Goal: Task Accomplishment & Management: Manage account settings

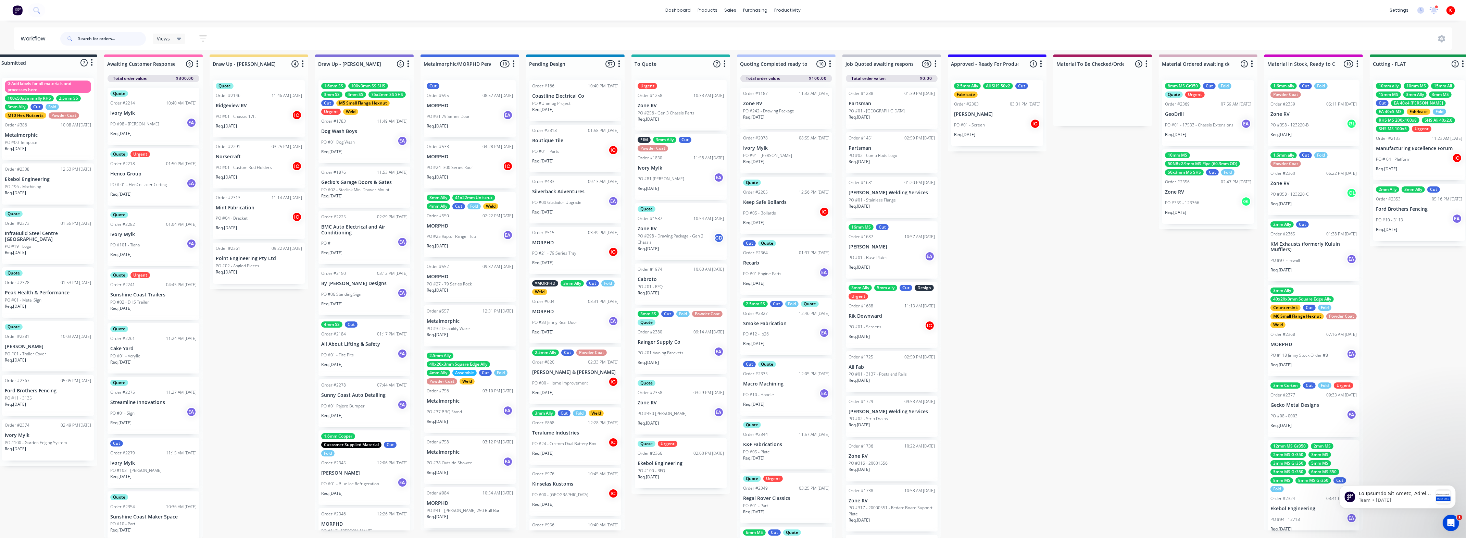
click at [111, 37] on input "text" at bounding box center [112, 39] width 68 height 14
type input "tattoo"
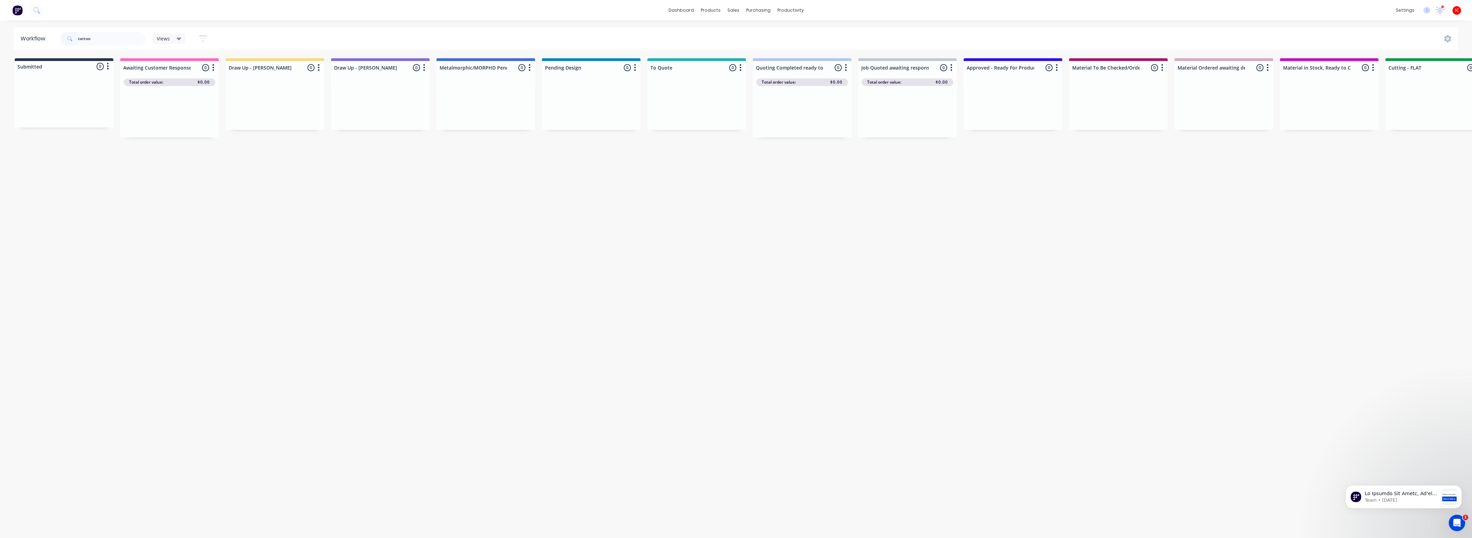
click at [439, 235] on div "Workflow tattoo Views Save new view None (Default) edit Greg edit Greg edit Sho…" at bounding box center [736, 275] width 1472 height 497
drag, startPoint x: 30, startPoint y: 32, endPoint x: -129, endPoint y: 10, distance: 160.7
click at [0, 10] on html "dashboard products sales purchasing productivity dashboard products Product Cat…" at bounding box center [736, 248] width 1472 height 497
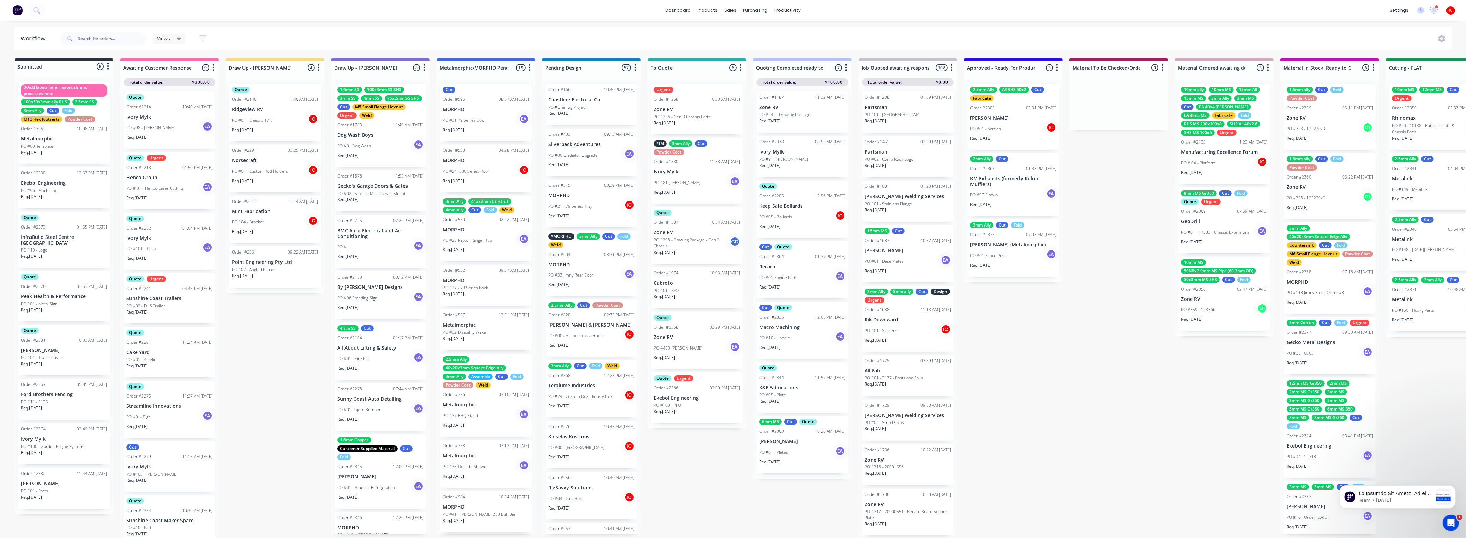
click at [301, 410] on div "Submitted 8 Status colour #273444 hex #273444 Save Cancel Summaries Total order…" at bounding box center [1410, 299] width 2830 height 483
click at [261, 345] on div "Submitted 8 Status colour #273444 hex #273444 Save Cancel Summaries Total order…" at bounding box center [1410, 299] width 2830 height 483
drag, startPoint x: 67, startPoint y: 302, endPoint x: 290, endPoint y: 279, distance: 224.0
click at [290, 279] on div "Submitted 8 Status colour #273444 hex #273444 Save Cancel Summaries Total order…" at bounding box center [1410, 299] width 2830 height 483
click at [288, 279] on div "PO #01 - Metal Sign" at bounding box center [275, 279] width 86 height 6
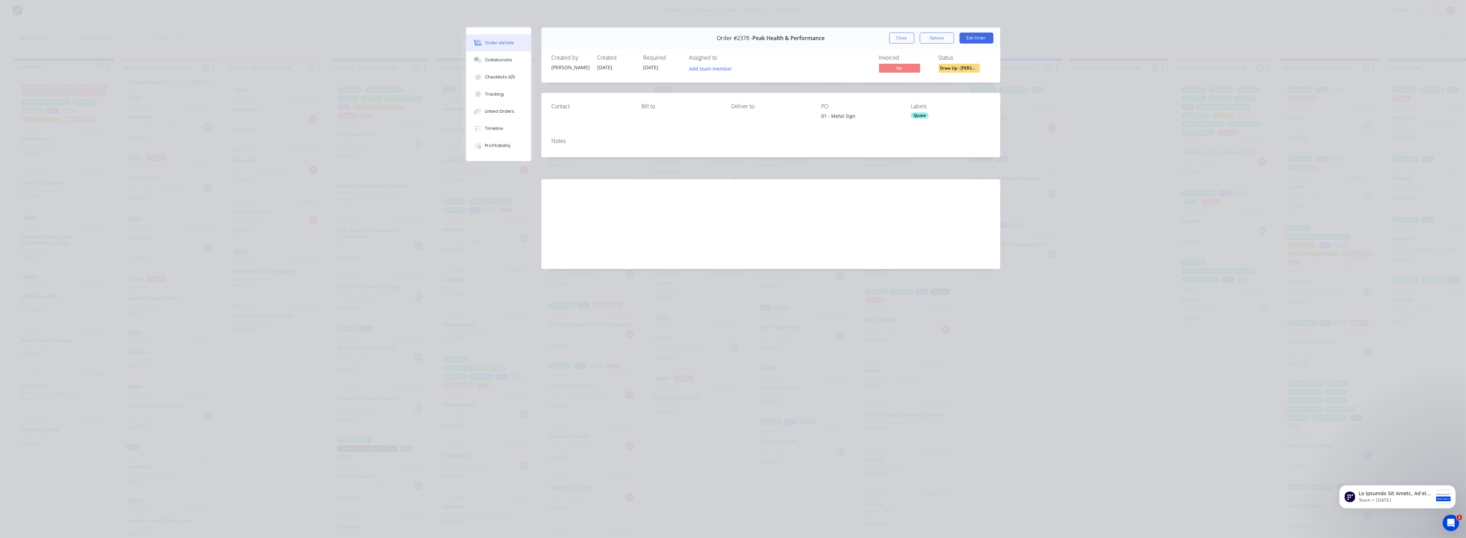
click at [715, 63] on div "Assigned to Add team member" at bounding box center [723, 64] width 68 height 20
click at [714, 67] on button "Add team member" at bounding box center [710, 68] width 50 height 9
click at [726, 108] on div "[PERSON_NAME] (You)" at bounding box center [744, 106] width 68 height 7
click at [827, 56] on div "Invoiced No Status Draw Up - [PERSON_NAME]" at bounding box center [874, 64] width 232 height 20
click at [492, 57] on div "Collaborate" at bounding box center [498, 60] width 27 height 6
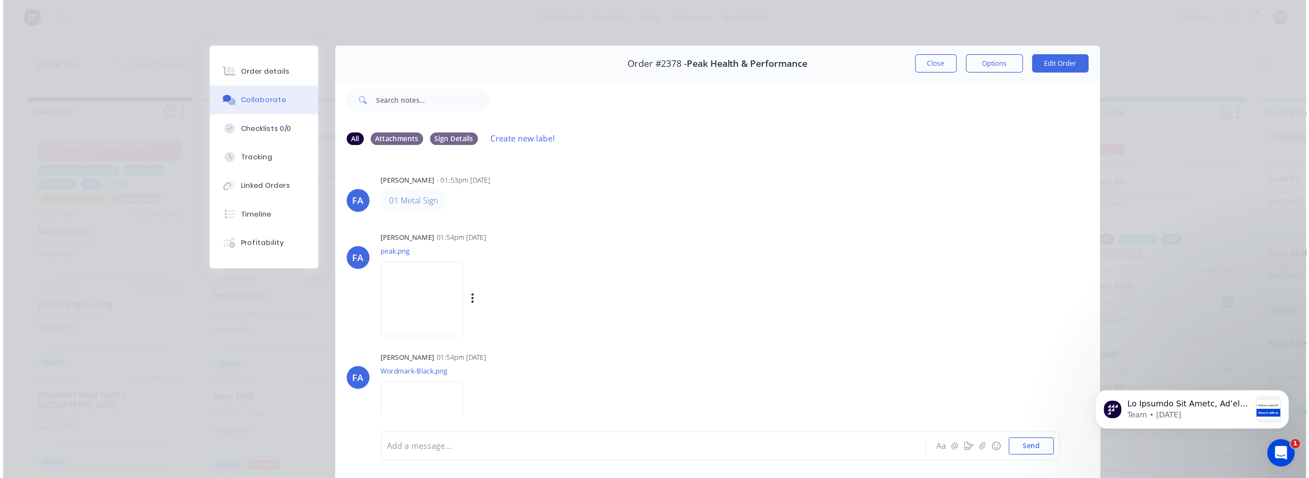
scroll to position [15, 0]
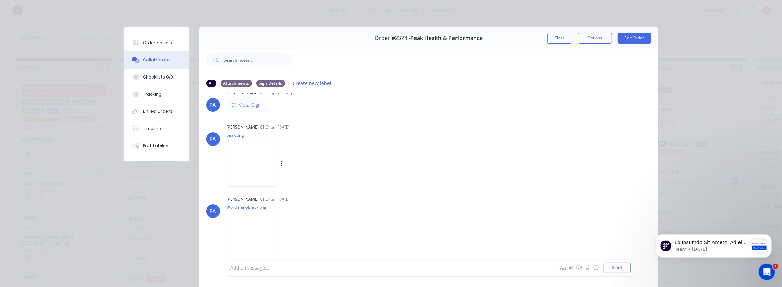
click at [276, 162] on img at bounding box center [251, 163] width 49 height 45
click at [555, 42] on button "Close" at bounding box center [559, 38] width 25 height 11
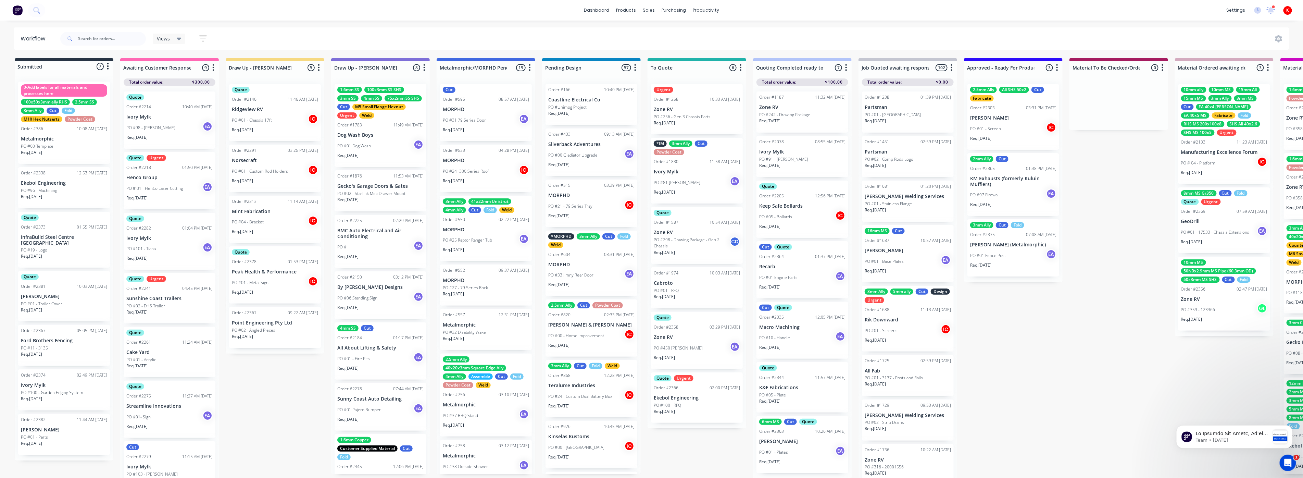
click at [289, 331] on div "PO #02 - Angled Pieces" at bounding box center [275, 330] width 86 height 6
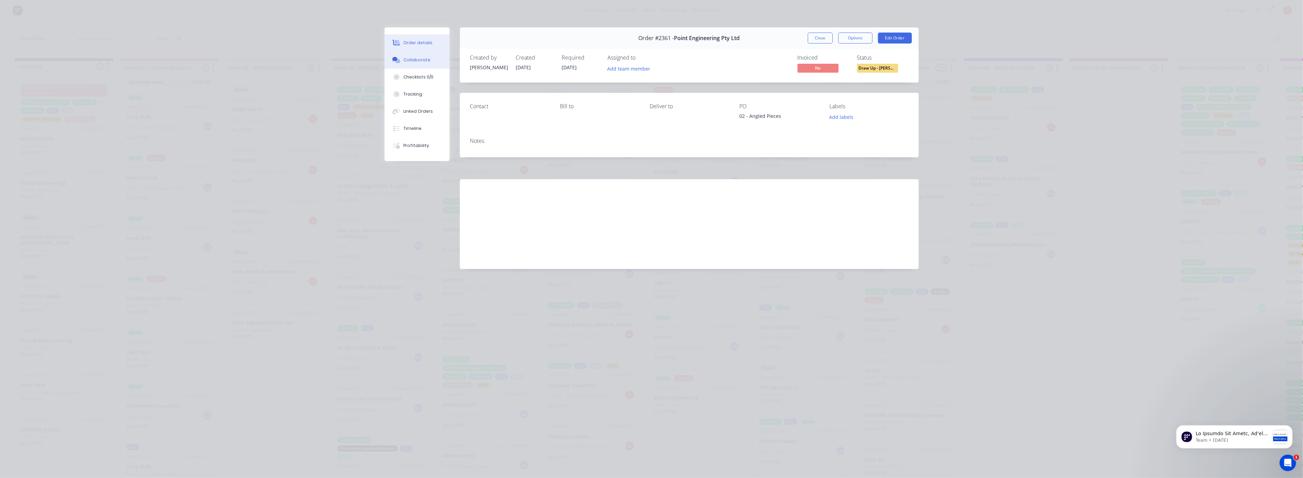
click at [421, 59] on div "Collaborate" at bounding box center [416, 60] width 27 height 6
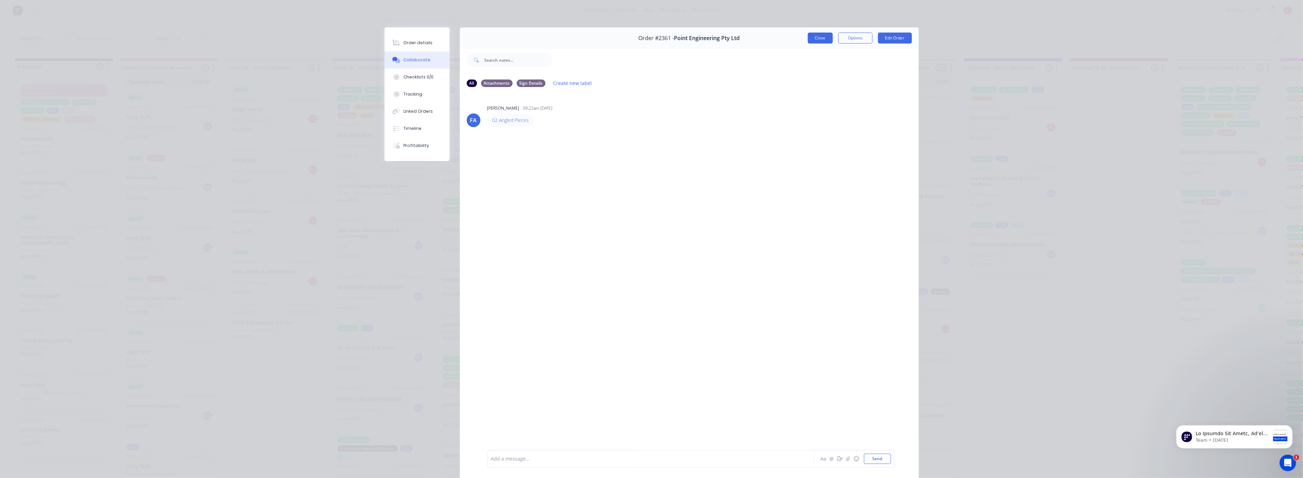
click at [815, 37] on button "Close" at bounding box center [820, 38] width 25 height 11
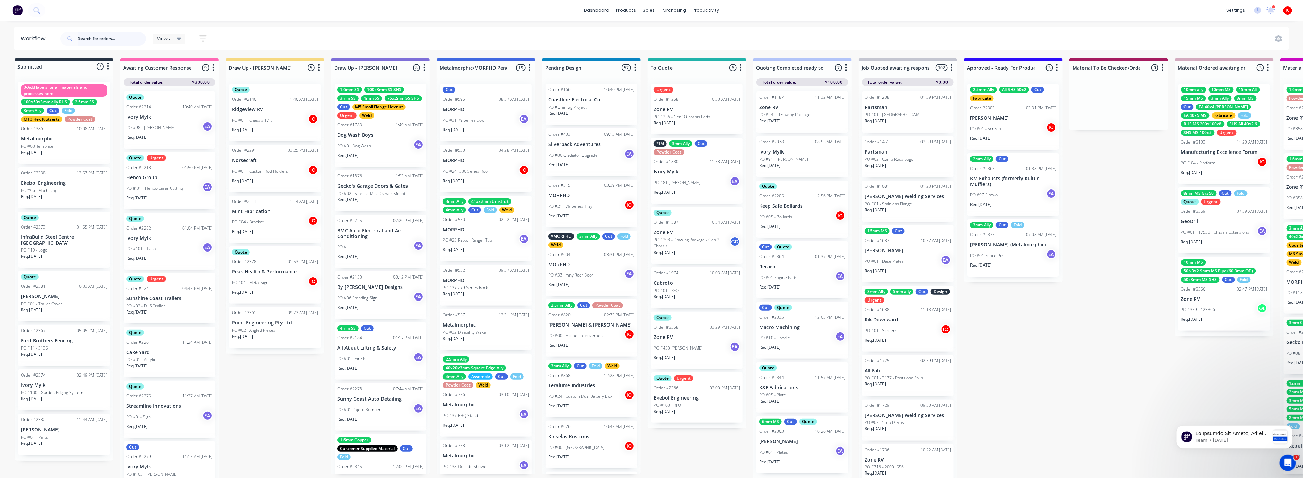
click at [126, 37] on input "text" at bounding box center [112, 39] width 68 height 14
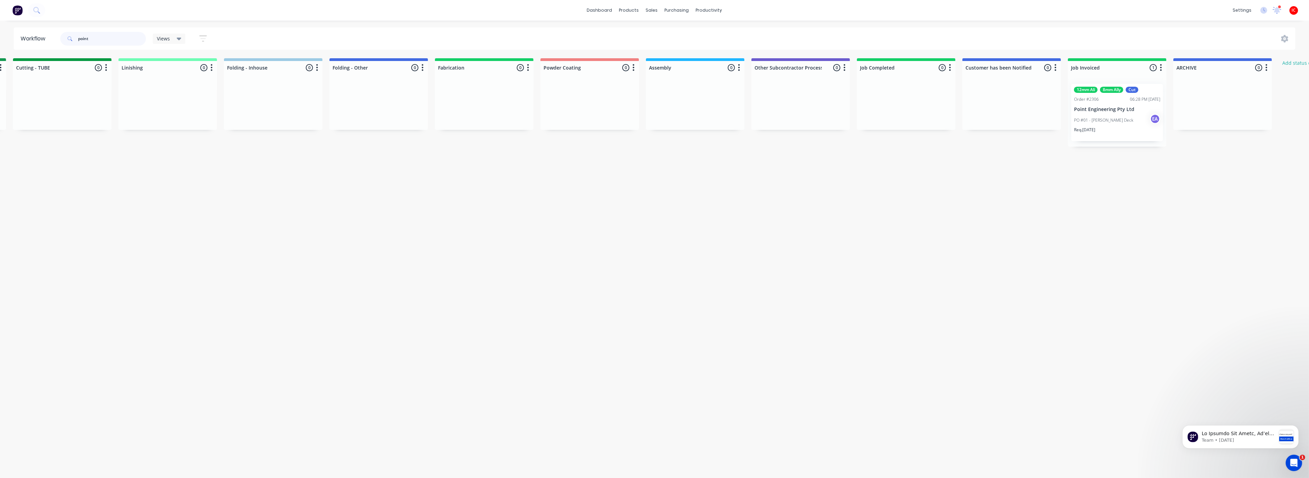
scroll to position [0, 1506]
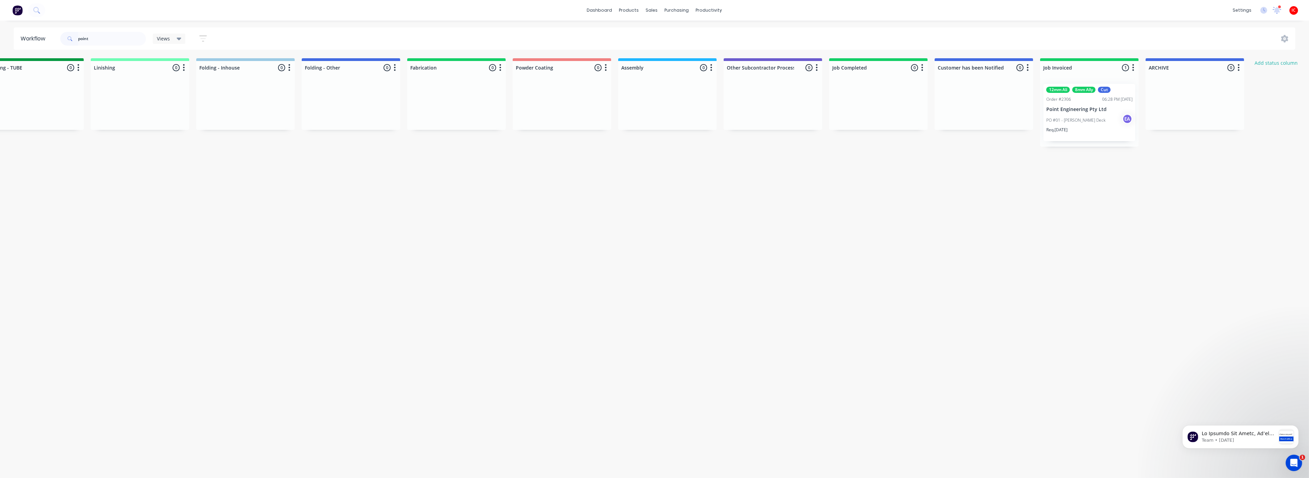
click at [1079, 101] on div "Order #2306 06:28 PM 15/09/25" at bounding box center [1089, 99] width 86 height 6
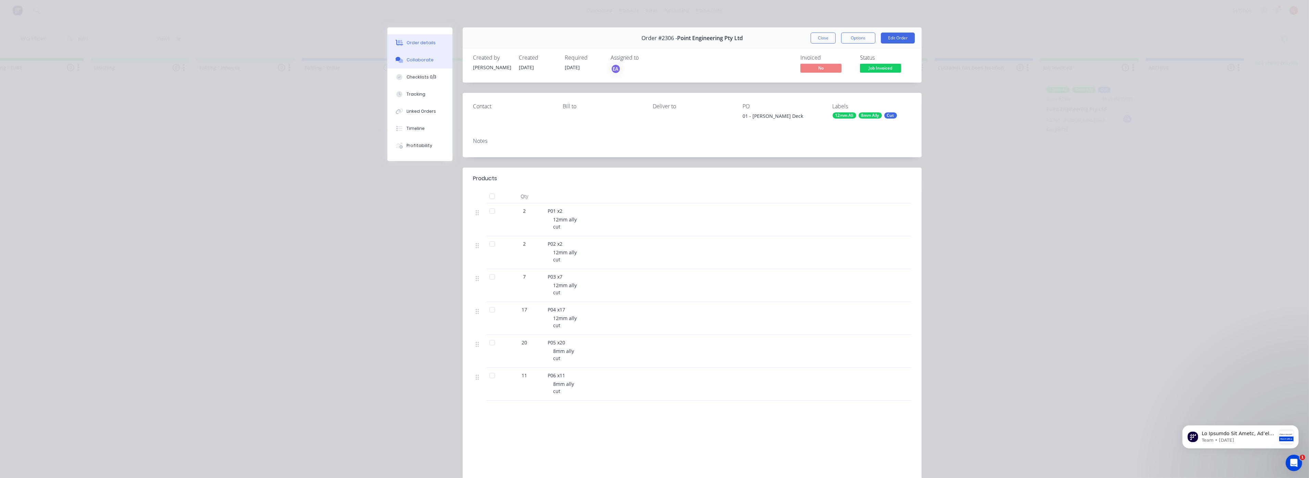
click at [421, 64] on button "Collaborate" at bounding box center [419, 59] width 65 height 17
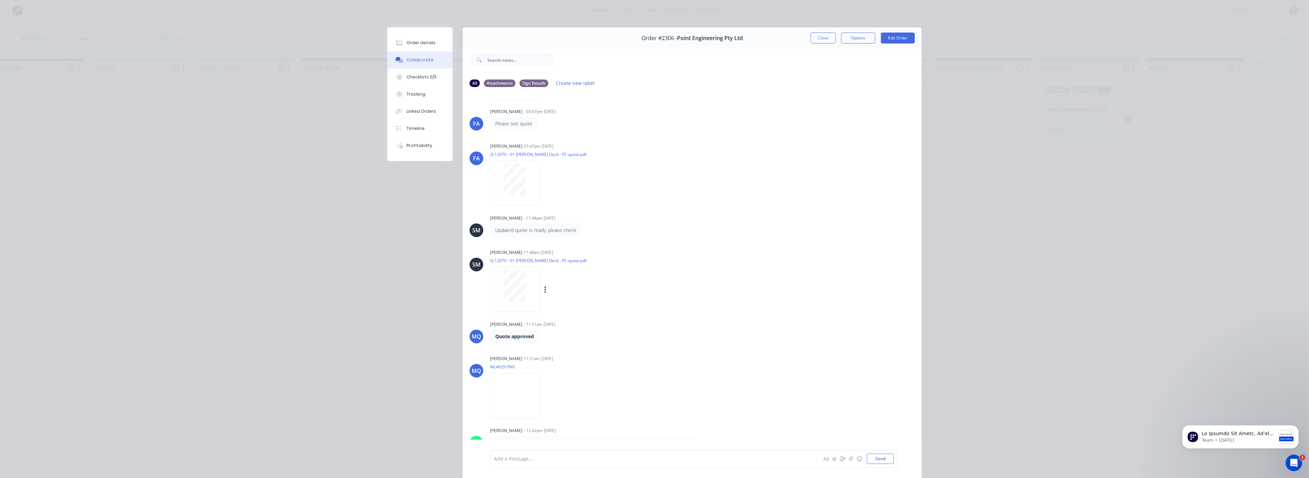
scroll to position [237, 0]
click at [233, 168] on div "Order details Collaborate Checklists 0/3 Tracking Linked Orders Timeline Profit…" at bounding box center [654, 239] width 1309 height 478
click at [1034, 255] on div "Order details Collaborate Checklists 0/3 Tracking Linked Orders Timeline Profit…" at bounding box center [654, 239] width 1309 height 478
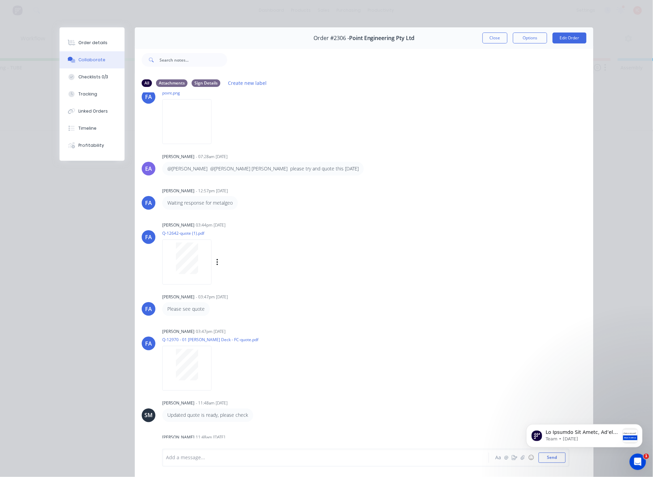
scroll to position [0, 0]
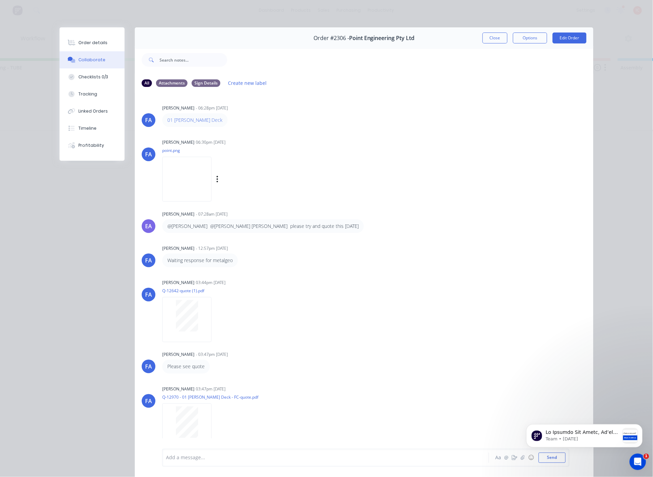
click at [187, 180] on img at bounding box center [186, 179] width 49 height 45
click at [496, 38] on button "Close" at bounding box center [495, 38] width 25 height 11
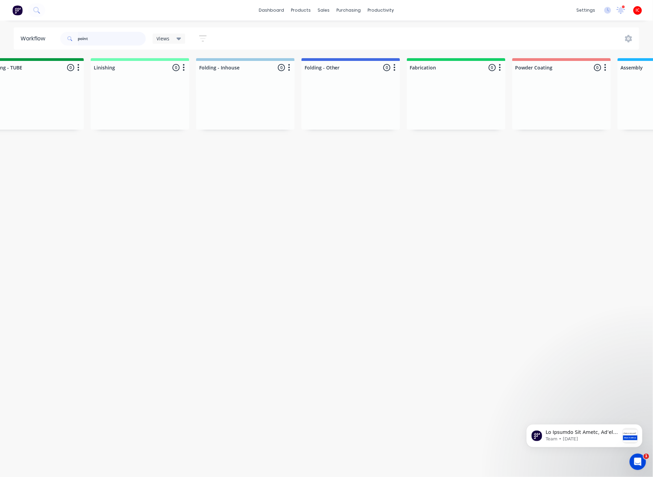
drag, startPoint x: 113, startPoint y: 40, endPoint x: 41, endPoint y: 44, distance: 72.4
click at [41, 44] on header "Workflow point Views Save new view None (Default) edit [PERSON_NAME] edit [PERS…" at bounding box center [327, 38] width 626 height 22
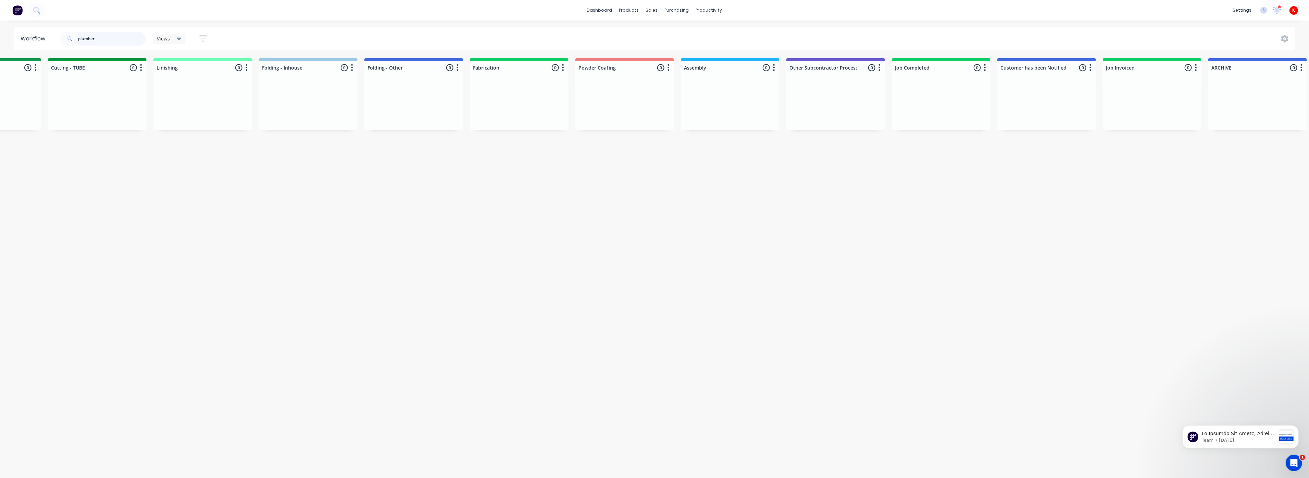
scroll to position [0, 1381]
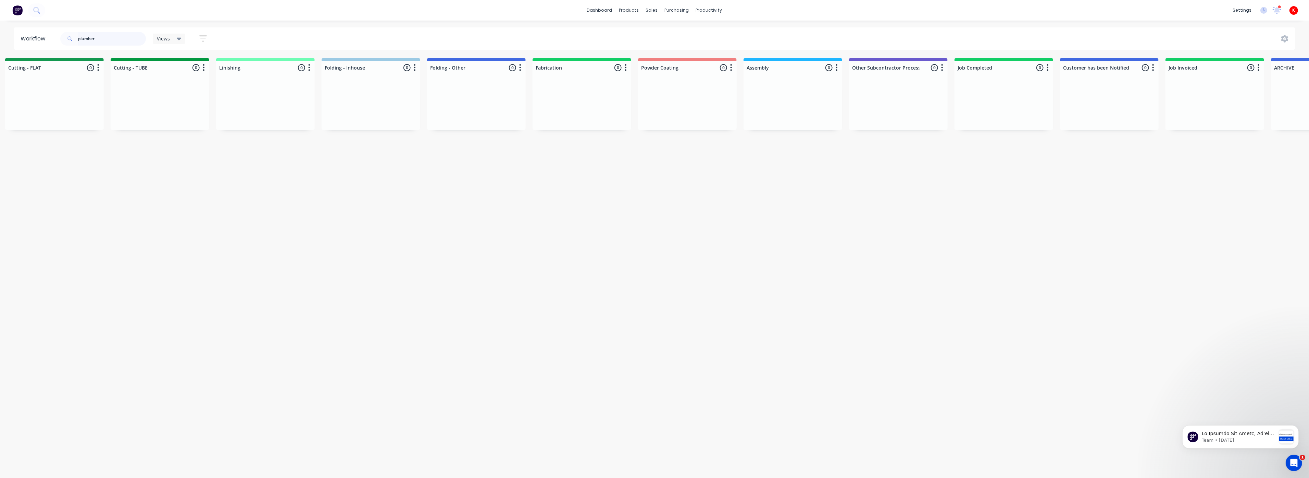
drag, startPoint x: 109, startPoint y: 39, endPoint x: 23, endPoint y: 28, distance: 86.2
click at [23, 28] on header "Workflow plumber Views Save new view None (Default) edit Greg edit Greg edit Sh…" at bounding box center [655, 38] width 1282 height 22
type input "queens"
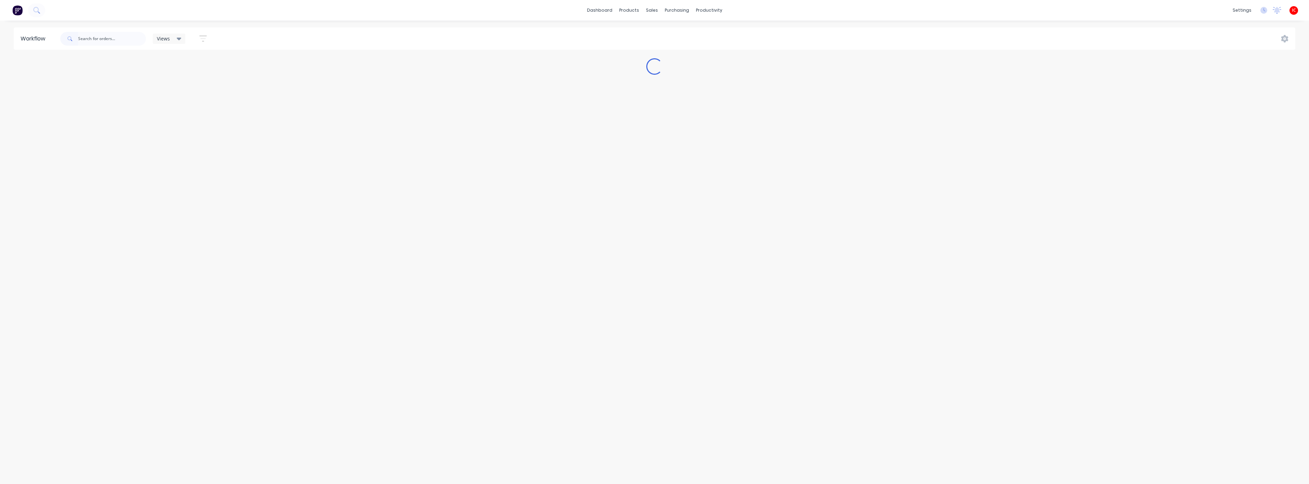
click at [110, 40] on input "text" at bounding box center [112, 39] width 68 height 14
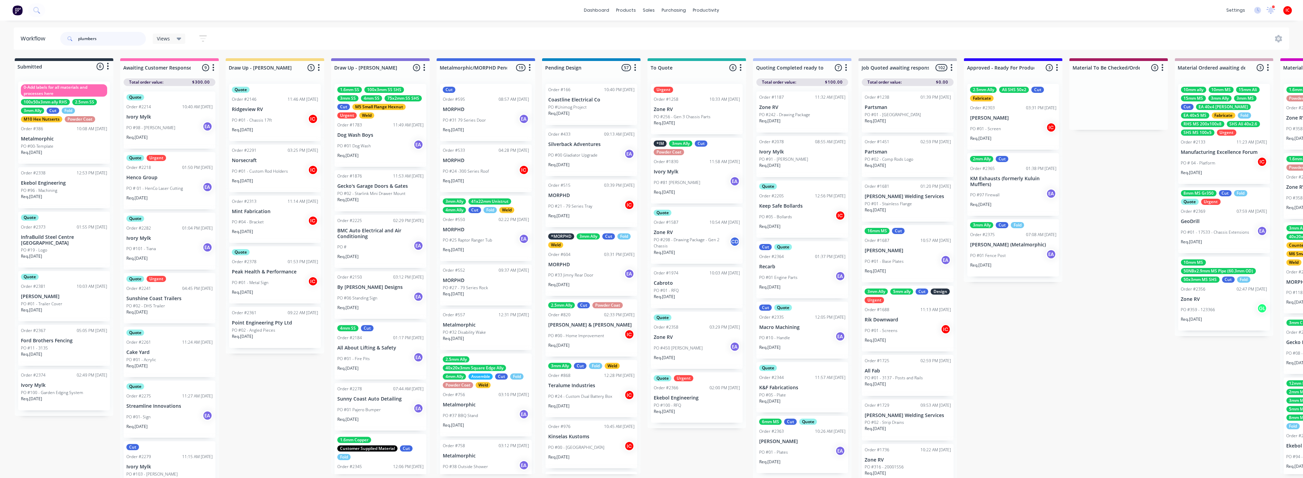
drag, startPoint x: 118, startPoint y: 40, endPoint x: 57, endPoint y: 40, distance: 62.0
click at [57, 40] on header "Workflow plumbers Views Save new view None (Default) edit [PERSON_NAME] edit [P…" at bounding box center [652, 38] width 1276 height 22
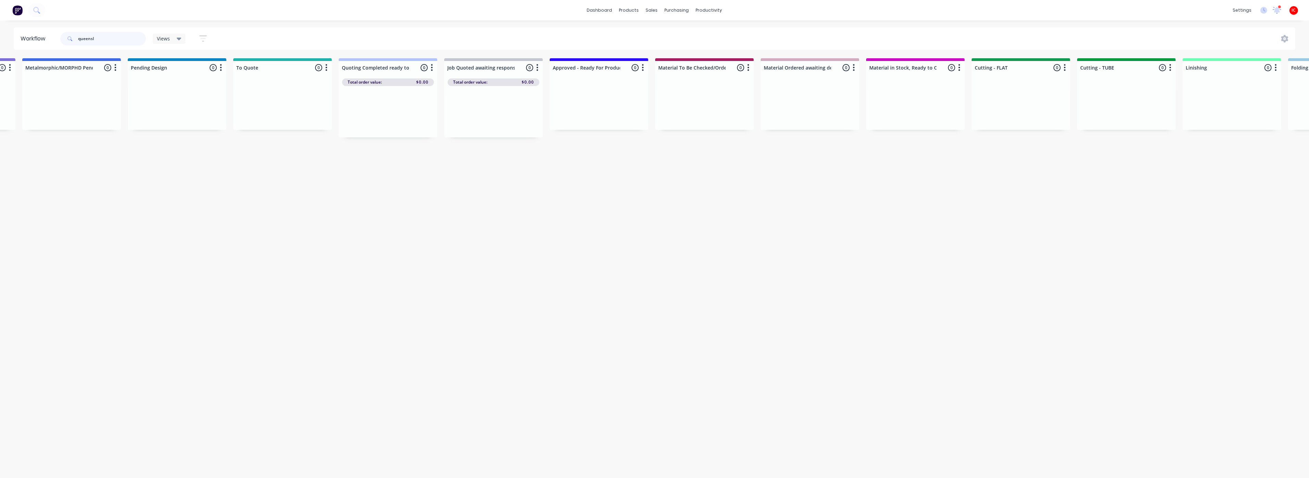
scroll to position [0, 294]
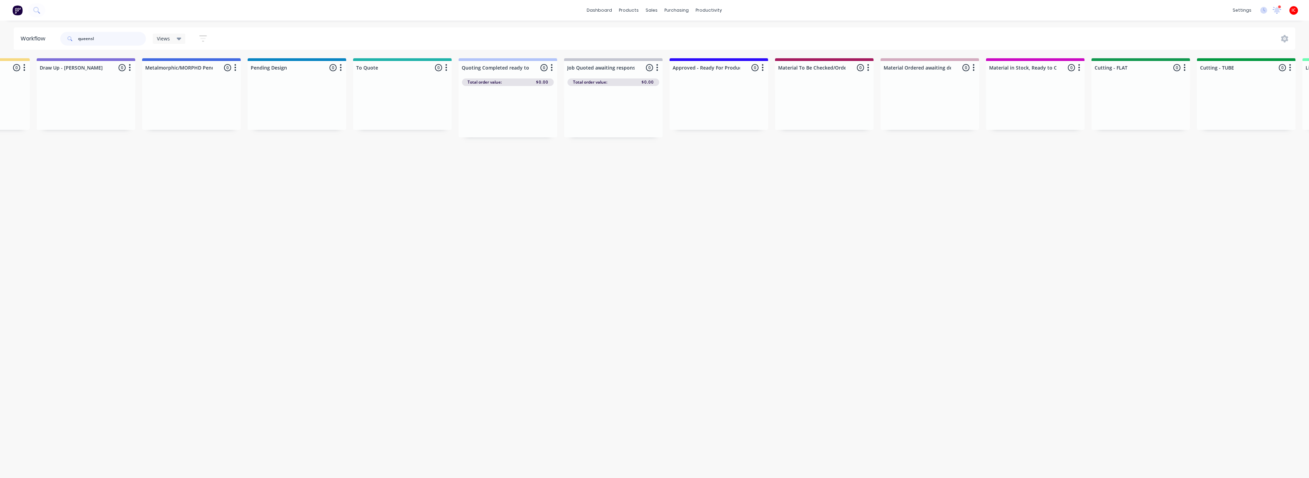
drag, startPoint x: 101, startPoint y: 40, endPoint x: 65, endPoint y: 39, distance: 36.3
click at [65, 39] on div "queensl" at bounding box center [103, 39] width 86 height 14
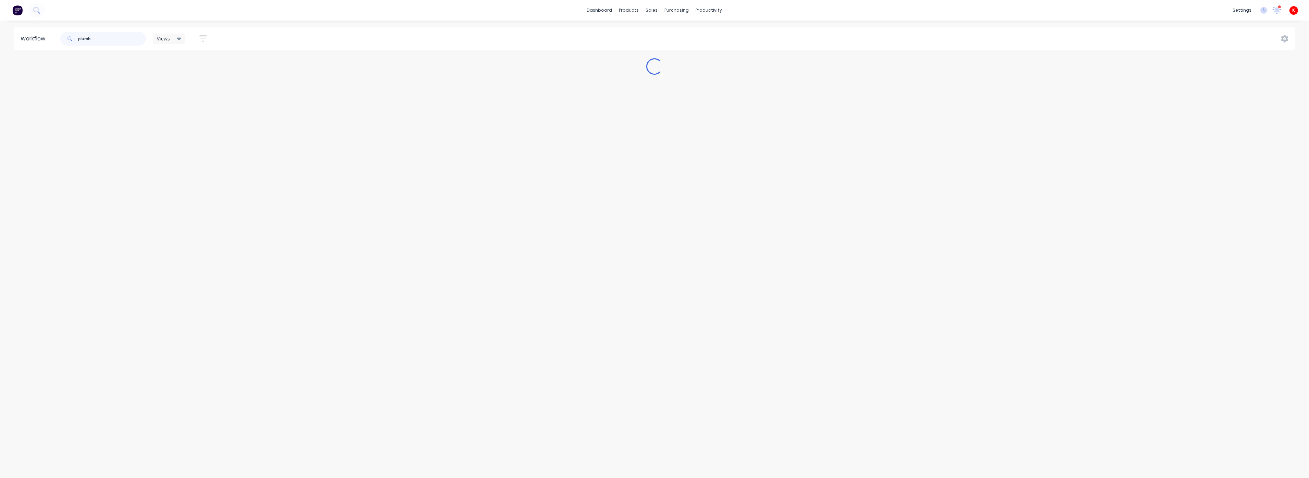
scroll to position [0, 0]
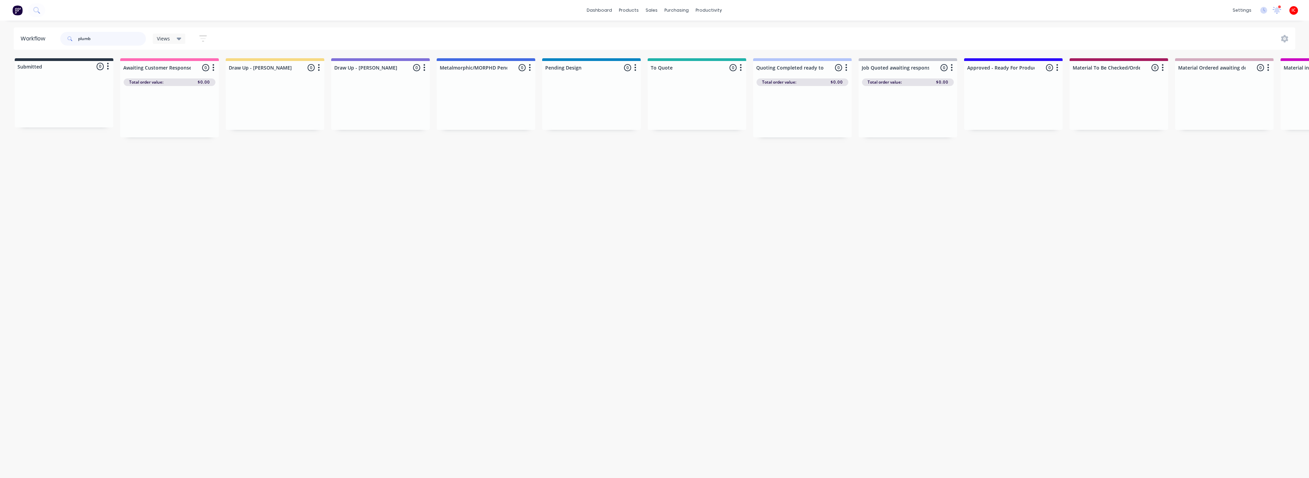
drag, startPoint x: 116, startPoint y: 42, endPoint x: 63, endPoint y: 38, distance: 52.9
click at [66, 38] on div "plumb" at bounding box center [103, 39] width 86 height 14
drag, startPoint x: 440, startPoint y: 477, endPoint x: 477, endPoint y: 480, distance: 37.1
click at [477, 437] on html "dashboard products sales purchasing productivity dashboard products Product Cat…" at bounding box center [654, 218] width 1309 height 437
click at [222, 229] on div "Workflow 1426 Views Save new view None (Default) edit [PERSON_NAME] edit [PERSO…" at bounding box center [654, 245] width 1309 height 437
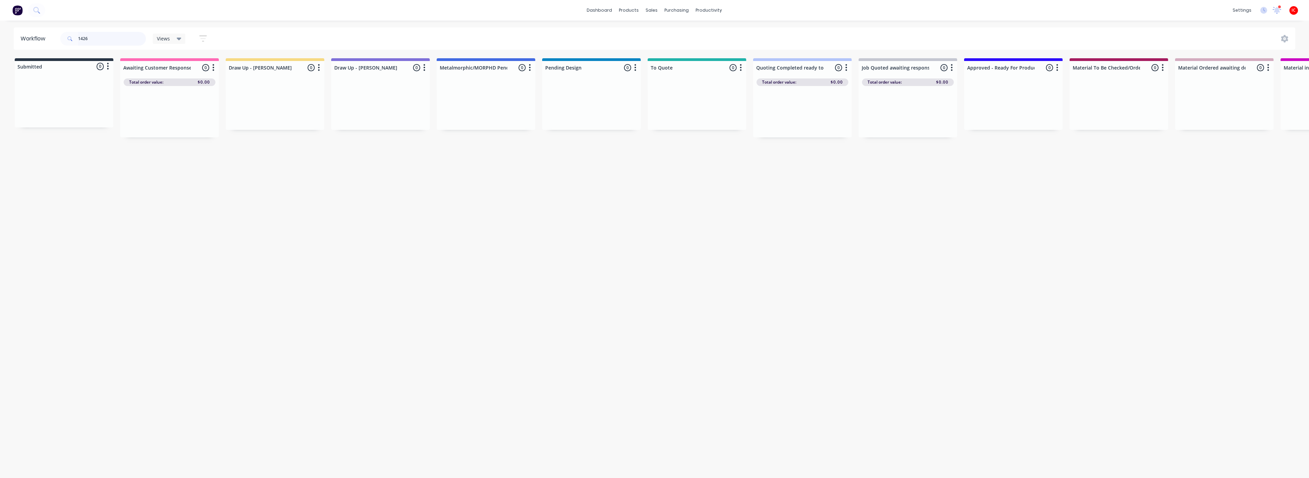
drag, startPoint x: 105, startPoint y: 42, endPoint x: 35, endPoint y: 29, distance: 71.1
click at [36, 29] on header "Workflow 1426 Views Save new view None (Default) edit [PERSON_NAME] edit [PERSO…" at bounding box center [655, 38] width 1282 height 22
type input "[PERSON_NAME]"
click at [550, 240] on div "Workflow [PERSON_NAME] Views Save new view None (Default) edit [PERSON_NAME] ed…" at bounding box center [654, 245] width 1309 height 437
click at [893, 184] on p "PO #01 - Drain Covers" at bounding box center [885, 185] width 41 height 6
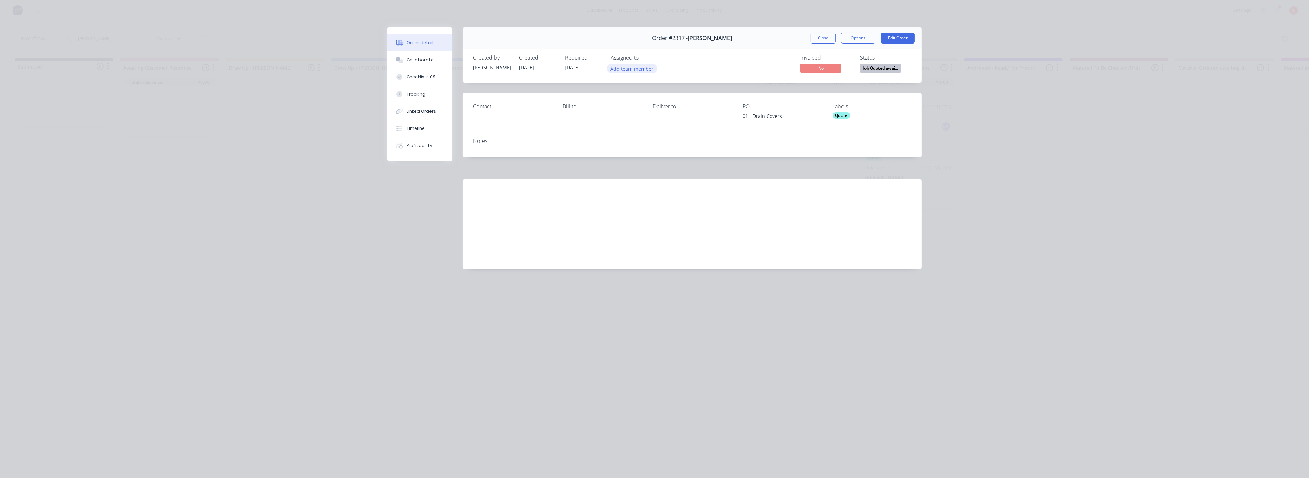
click at [639, 64] on button "Add team member" at bounding box center [632, 68] width 50 height 9
click at [645, 106] on div "[PERSON_NAME] (You)" at bounding box center [665, 106] width 68 height 7
click at [901, 127] on div "Contact [PERSON_NAME] to Deliver to PO 01 - Drain Covers Labels Quote" at bounding box center [692, 112] width 459 height 39
click at [879, 67] on span "Job Quoted awai..." at bounding box center [880, 68] width 41 height 9
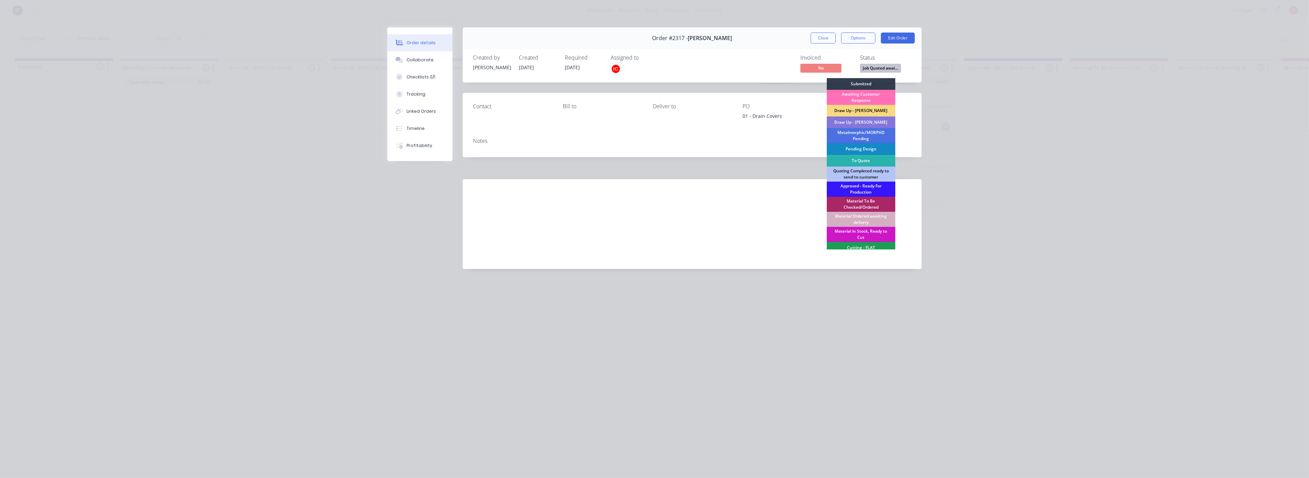
click at [862, 109] on div "Draw Up - [PERSON_NAME]" at bounding box center [861, 111] width 68 height 12
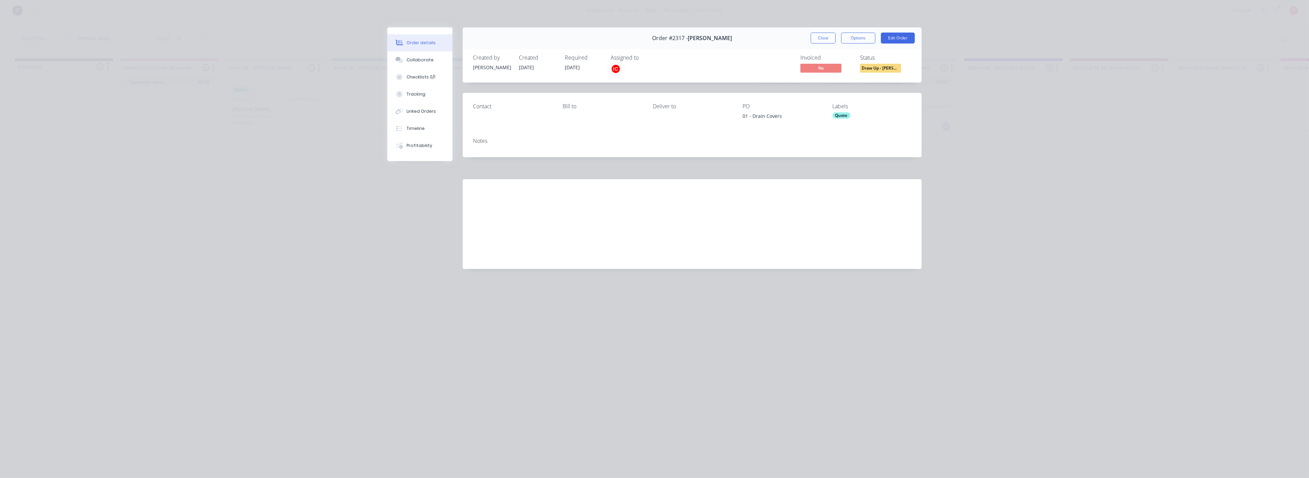
click at [840, 116] on div "Quote" at bounding box center [841, 115] width 18 height 6
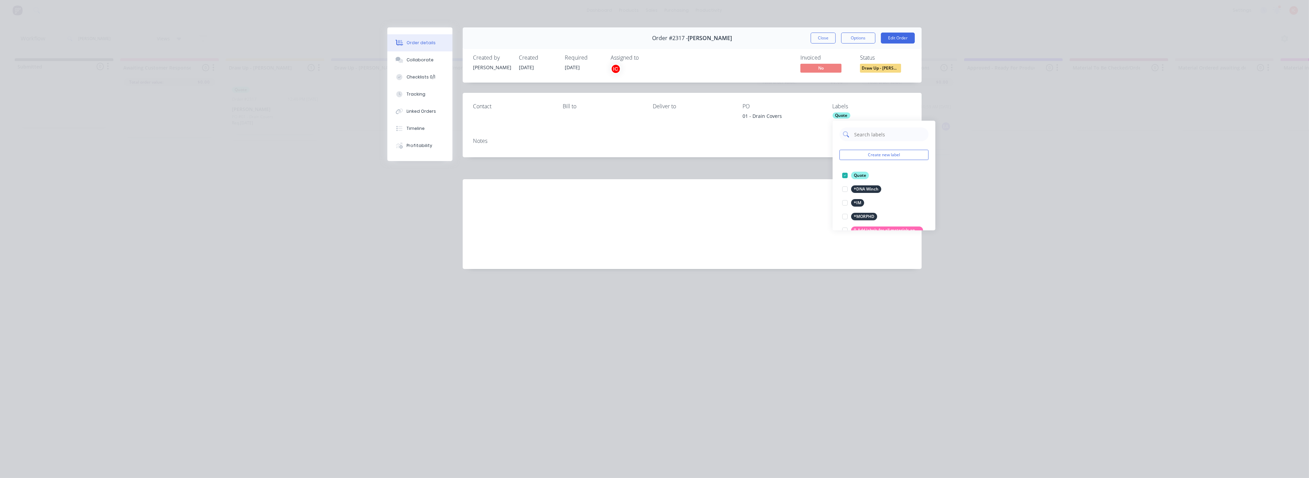
click at [863, 135] on input "text" at bounding box center [889, 134] width 72 height 14
drag, startPoint x: 897, startPoint y: 136, endPoint x: 866, endPoint y: 137, distance: 30.2
click at [866, 137] on input "3mm ali ch" at bounding box center [889, 134] width 72 height 14
click at [845, 181] on div at bounding box center [845, 182] width 14 height 14
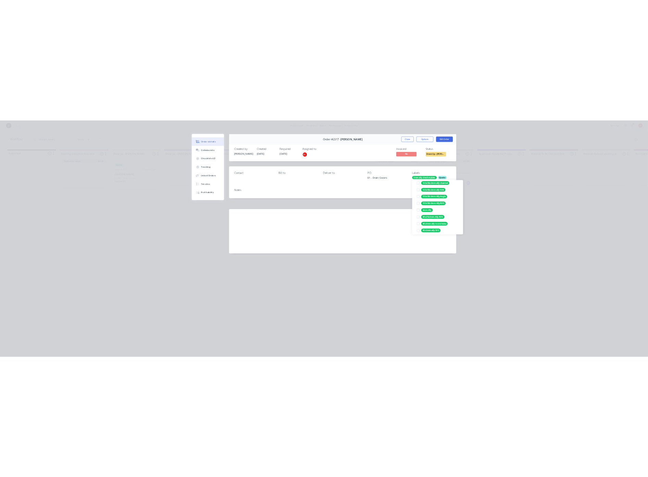
scroll to position [0, 0]
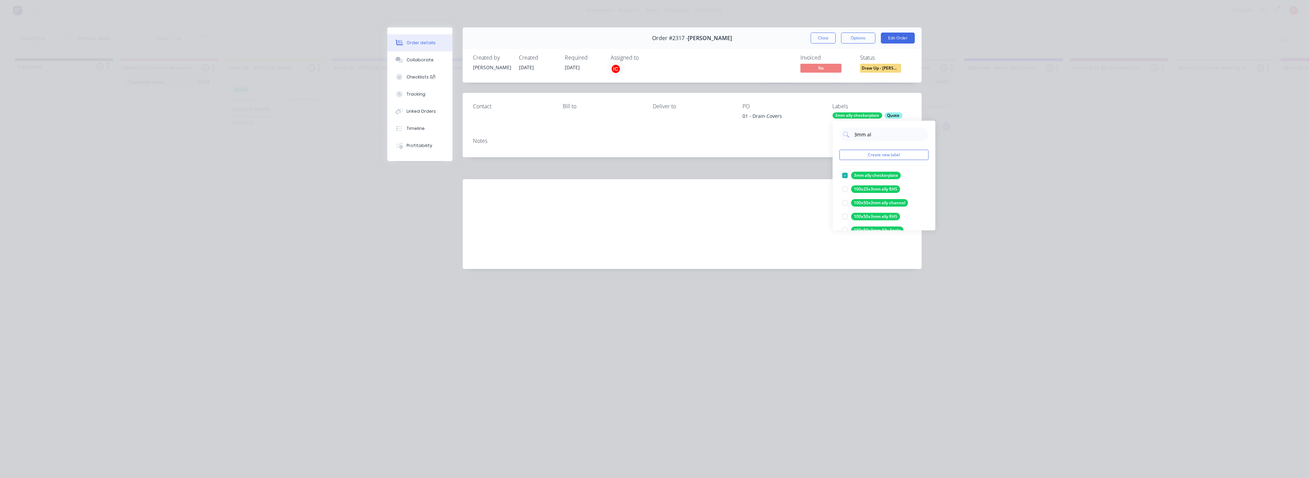
drag, startPoint x: 879, startPoint y: 135, endPoint x: 822, endPoint y: 134, distance: 56.5
click at [822, 134] on body "dashboard products sales purchasing productivity dashboard products Product Cat…" at bounding box center [654, 218] width 1309 height 437
drag, startPoint x: 875, startPoint y: 137, endPoint x: 840, endPoint y: 136, distance: 34.9
click at [840, 136] on div "3mm al" at bounding box center [883, 134] width 89 height 14
type input "cut"
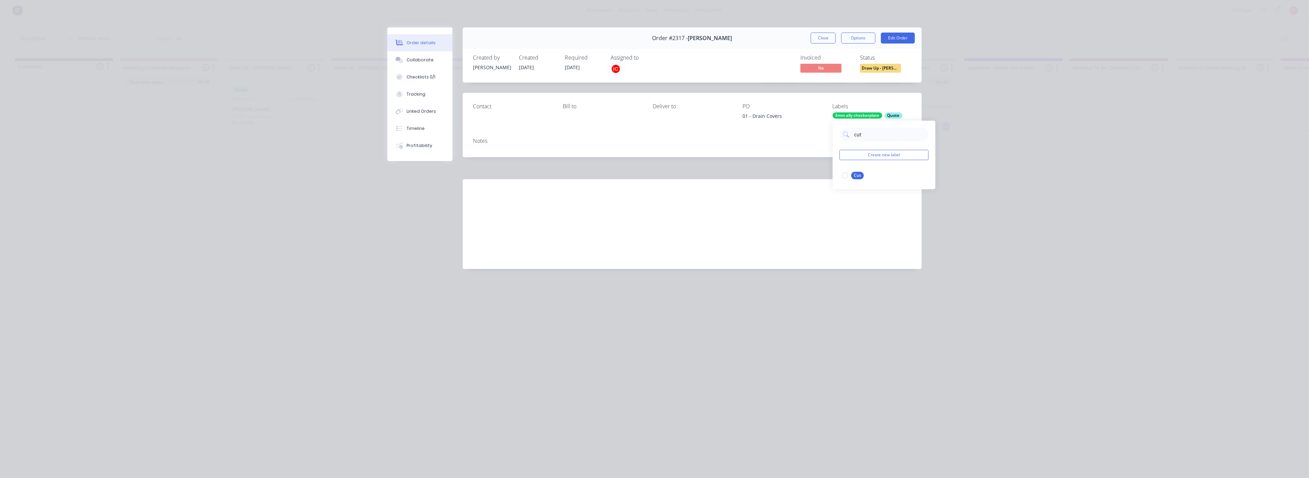
click at [1004, 303] on div "Order details Collaborate Checklists 0/1 Tracking Linked Orders Timeline Profit…" at bounding box center [654, 239] width 1309 height 478
drag, startPoint x: 898, startPoint y: 38, endPoint x: 894, endPoint y: 45, distance: 8.1
click at [894, 45] on div "Order #2317 - [PERSON_NAME] Close Options Edit Order" at bounding box center [692, 38] width 459 height 22
click at [904, 39] on button "Edit Order" at bounding box center [898, 38] width 34 height 11
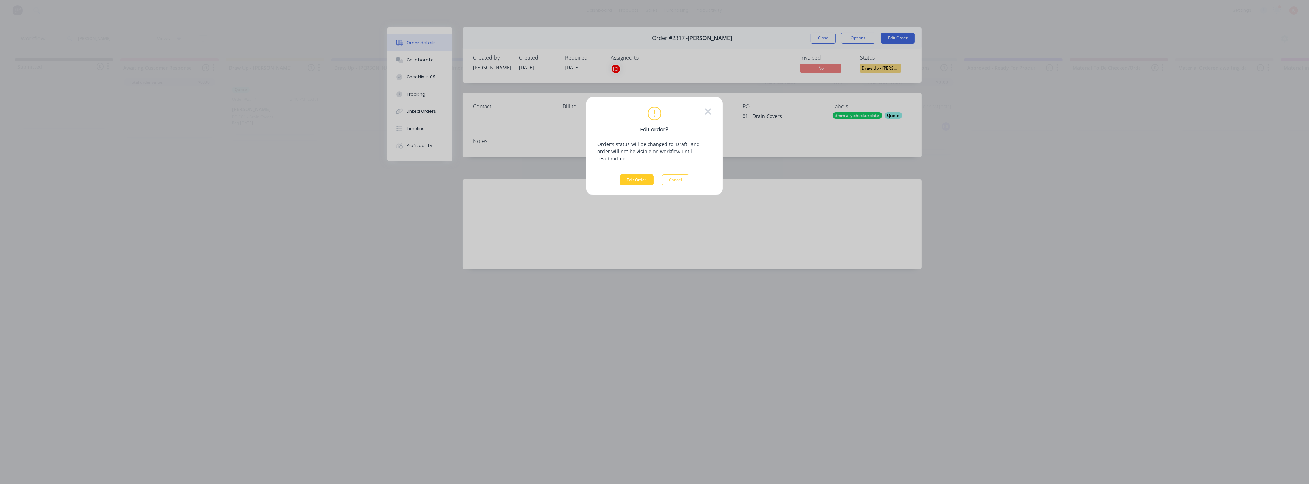
click at [635, 176] on button "Edit Order" at bounding box center [637, 179] width 34 height 11
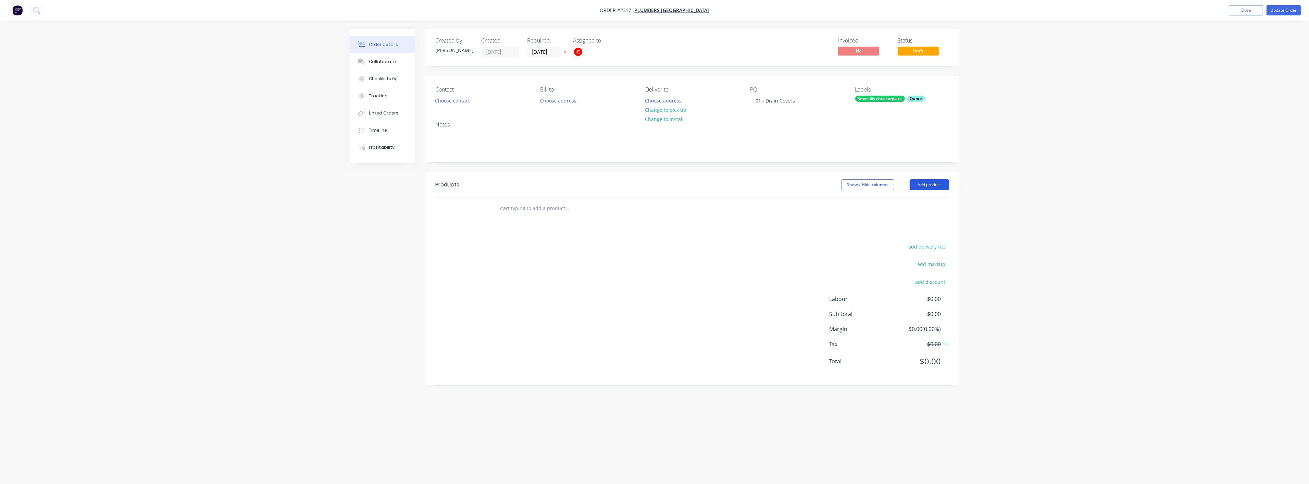
click at [915, 187] on button "Add product" at bounding box center [929, 184] width 39 height 11
click at [906, 214] on div "Basic product" at bounding box center [916, 216] width 53 height 10
click at [541, 220] on div at bounding box center [521, 220] width 57 height 10
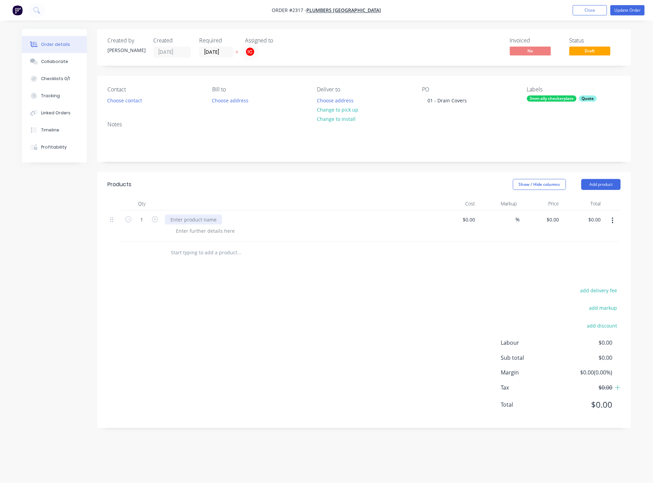
click at [203, 218] on div at bounding box center [193, 220] width 57 height 10
paste div
click at [215, 235] on div at bounding box center [206, 231] width 70 height 10
click at [217, 235] on div at bounding box center [206, 231] width 70 height 10
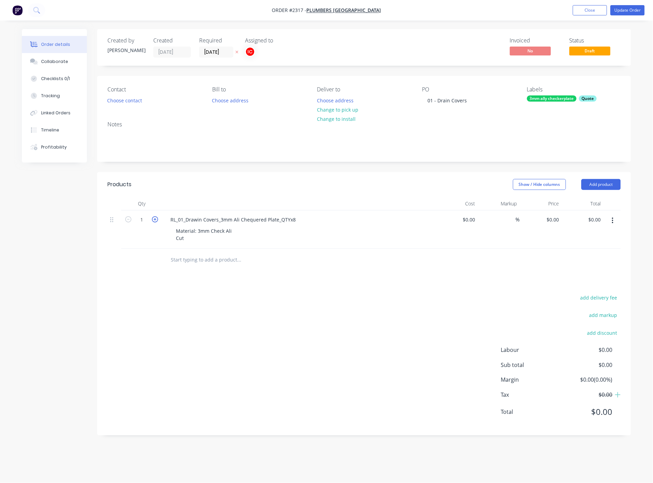
click at [156, 217] on icon "button" at bounding box center [155, 219] width 6 height 6
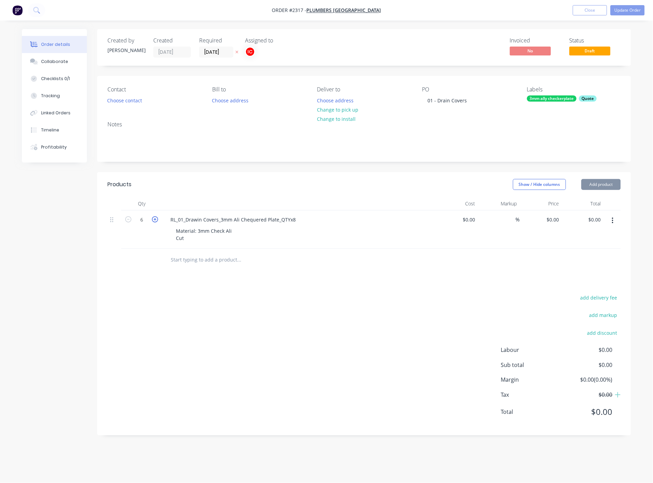
click at [156, 217] on icon "button" at bounding box center [155, 219] width 6 height 6
type input "8"
click at [163, 269] on div at bounding box center [285, 260] width 247 height 22
click at [55, 63] on div "Collaborate" at bounding box center [54, 62] width 27 height 6
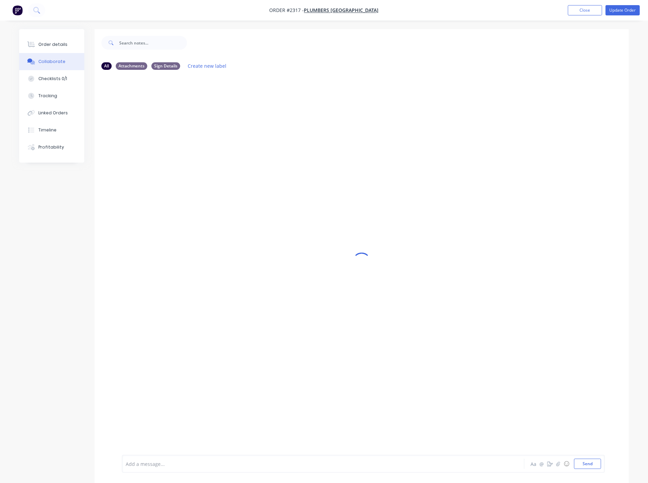
click at [309, 462] on div at bounding box center [304, 464] width 356 height 7
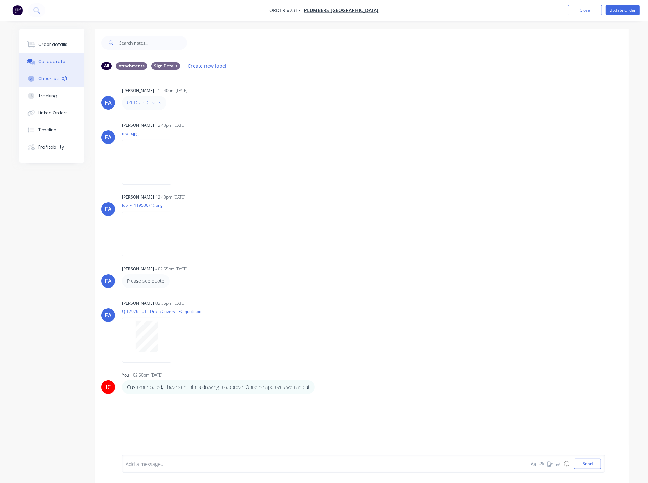
click at [54, 79] on div "Checklists 0/1" at bounding box center [52, 79] width 29 height 6
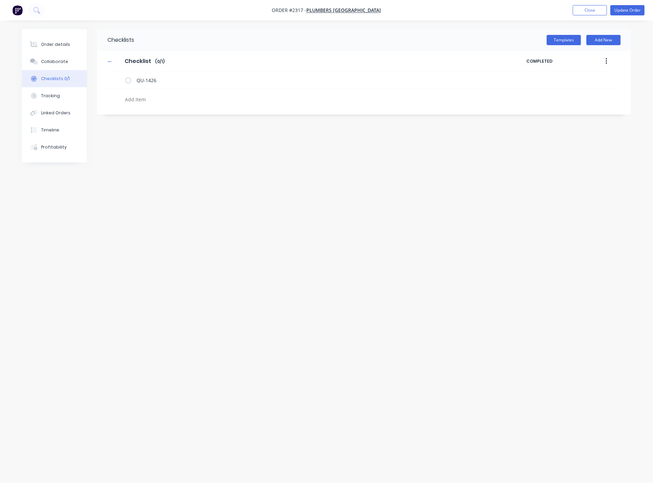
click at [137, 101] on textarea at bounding box center [287, 100] width 329 height 10
type textarea "x"
type textarea "C"
type textarea "x"
type textarea "CU"
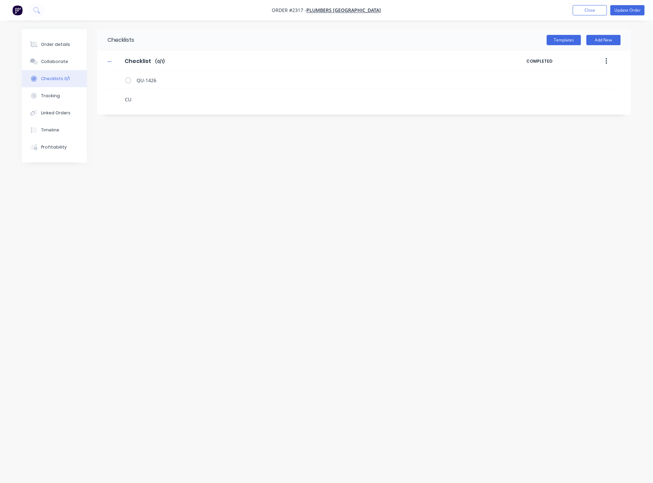
type textarea "x"
type textarea "CUT"
type textarea "x"
click at [115, 94] on icon at bounding box center [116, 96] width 9 height 9
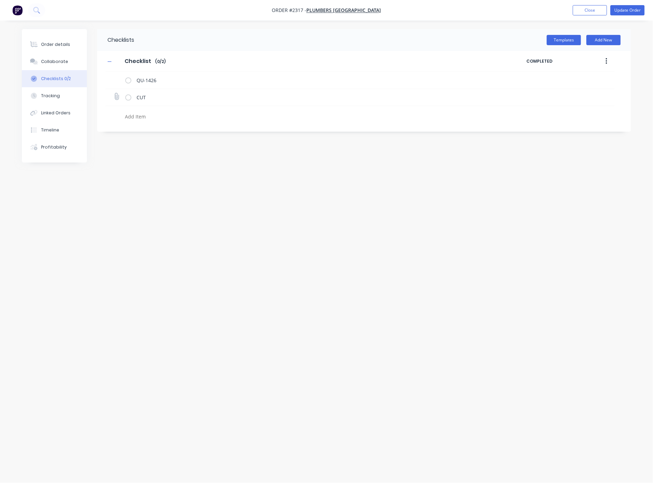
click at [114, 93] on input "file" at bounding box center [114, 93] width 0 height 0
type input "C:\fakepath\RL_01_Drain Covers_3mm Ali Chequered Plate_QTYx8.pdf"
type textarea "x"
click at [61, 42] on div "Order details" at bounding box center [55, 44] width 29 height 6
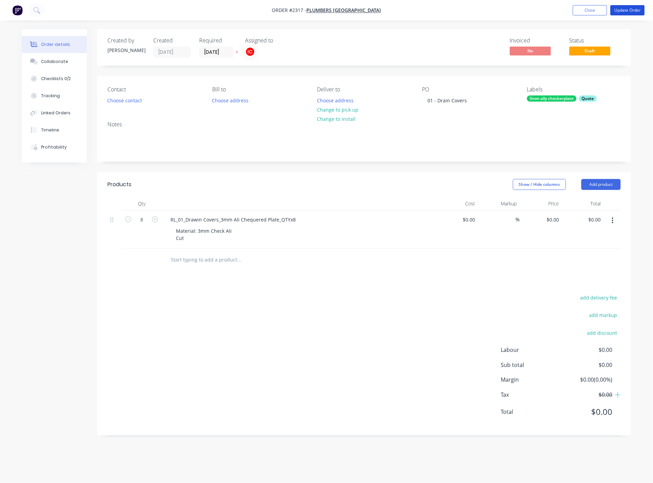
drag, startPoint x: 625, startPoint y: 11, endPoint x: 574, endPoint y: 39, distance: 58.6
click at [625, 11] on button "Update Order" at bounding box center [628, 10] width 34 height 10
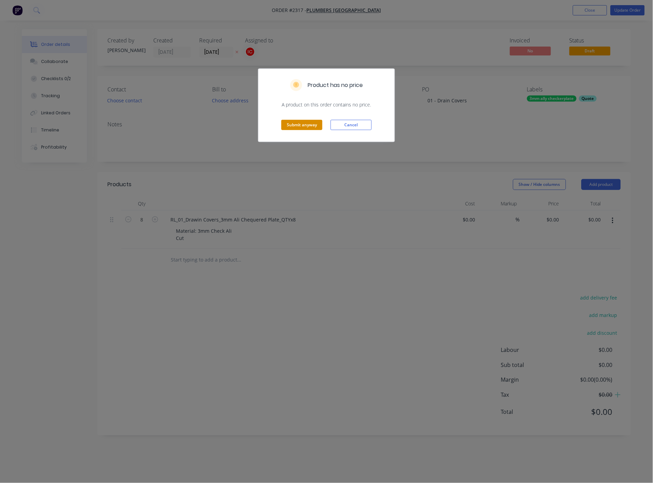
click at [305, 123] on button "Submit anyway" at bounding box center [301, 125] width 41 height 10
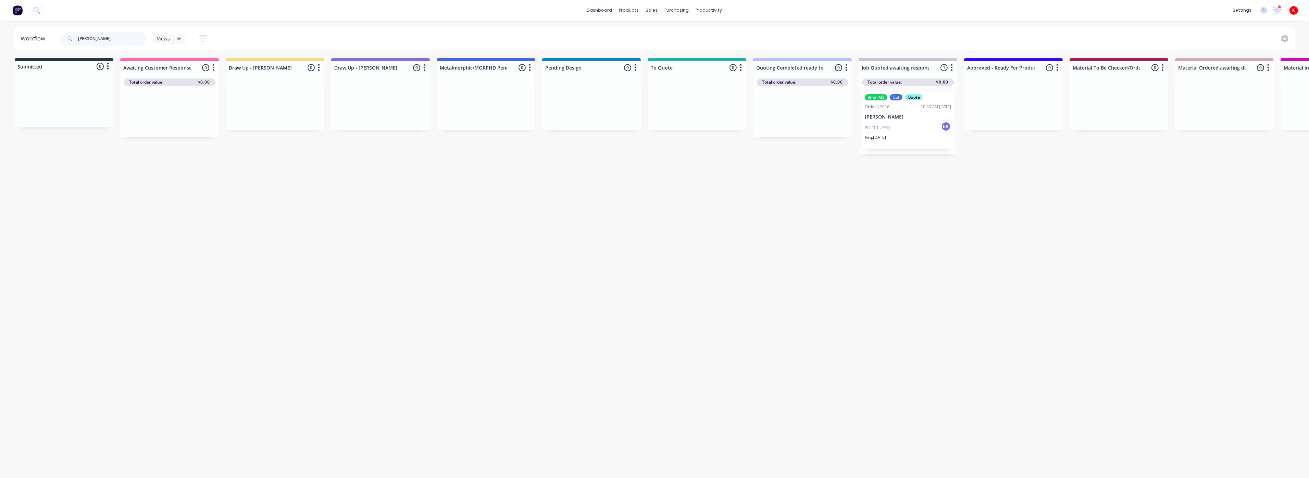
drag, startPoint x: 111, startPoint y: 41, endPoint x: 8, endPoint y: 39, distance: 103.1
click at [8, 39] on div "Workflow [PERSON_NAME] Views Save new view None (Default) edit [PERSON_NAME] ed…" at bounding box center [654, 38] width 1309 height 22
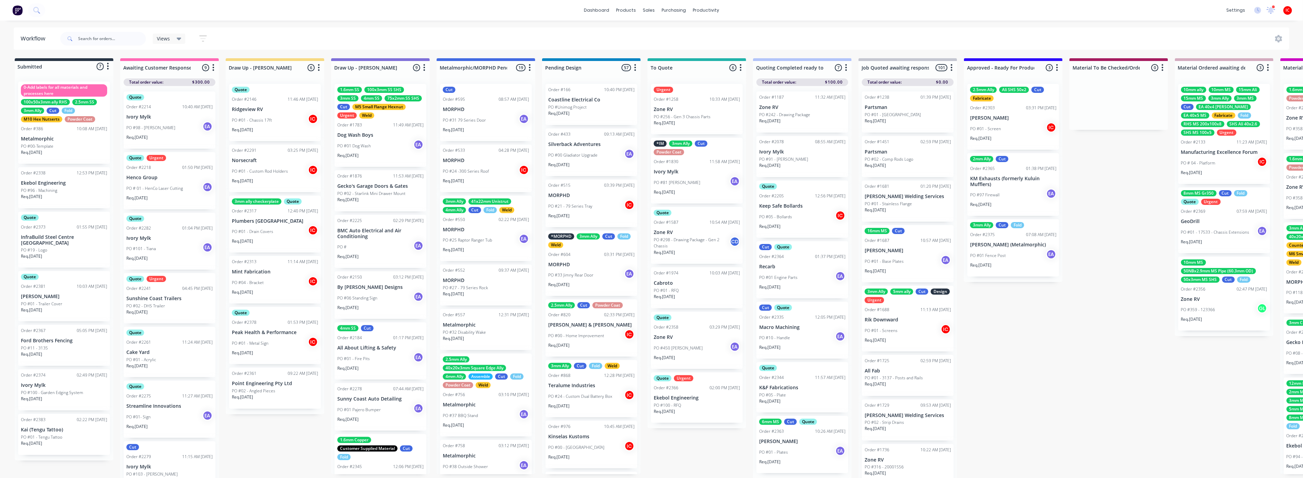
click at [292, 390] on div "PO #02 - Angled Pieces" at bounding box center [275, 391] width 86 height 6
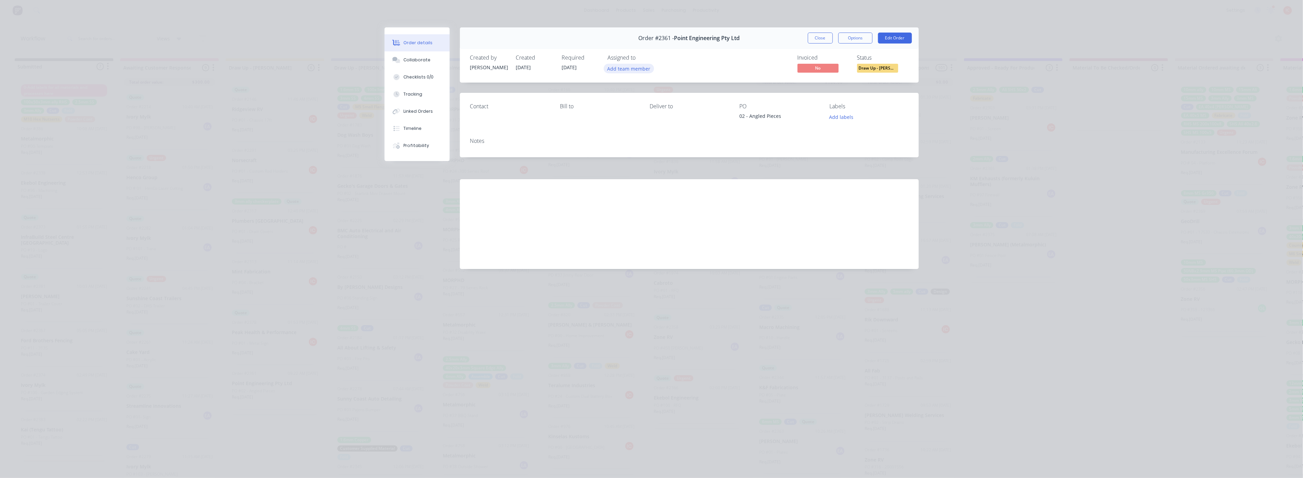
click at [626, 67] on button "Add team member" at bounding box center [629, 68] width 50 height 9
click at [637, 107] on div "[PERSON_NAME] (You)" at bounding box center [662, 106] width 68 height 7
click at [724, 55] on div "Invoiced No Status Draw Up - [PERSON_NAME]" at bounding box center [792, 64] width 232 height 20
click at [906, 37] on button "Edit Order" at bounding box center [895, 38] width 34 height 11
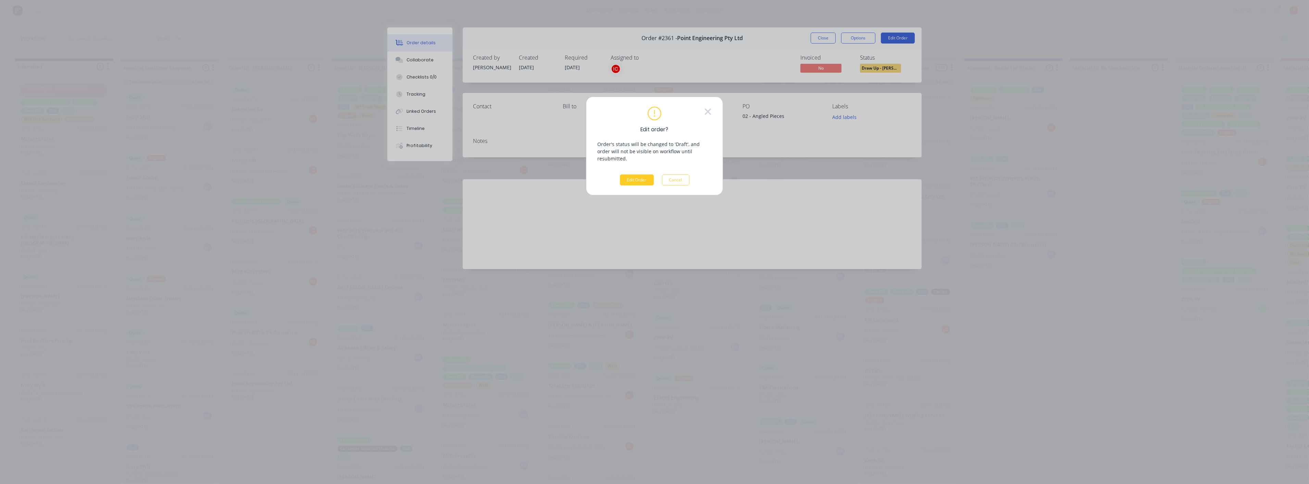
click at [631, 174] on button "Edit Order" at bounding box center [637, 179] width 34 height 11
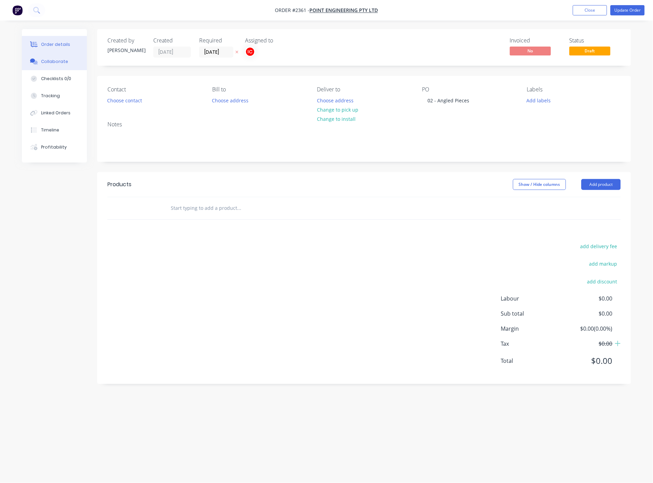
click at [73, 66] on button "Collaborate" at bounding box center [54, 61] width 65 height 17
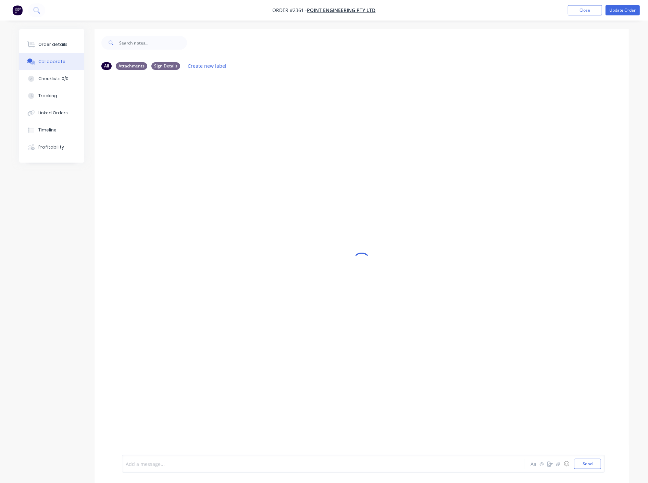
click at [238, 463] on div at bounding box center [304, 464] width 356 height 7
click at [477, 348] on div "[PERSON_NAME] [PERSON_NAME] - 09:22am [DATE] 02 Angled Pieces IC You - 02:52pm …" at bounding box center [362, 265] width 534 height 380
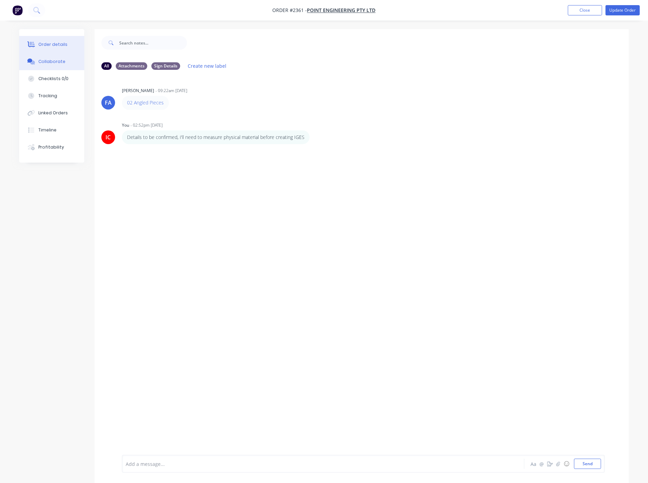
click at [53, 40] on button "Order details" at bounding box center [51, 44] width 65 height 17
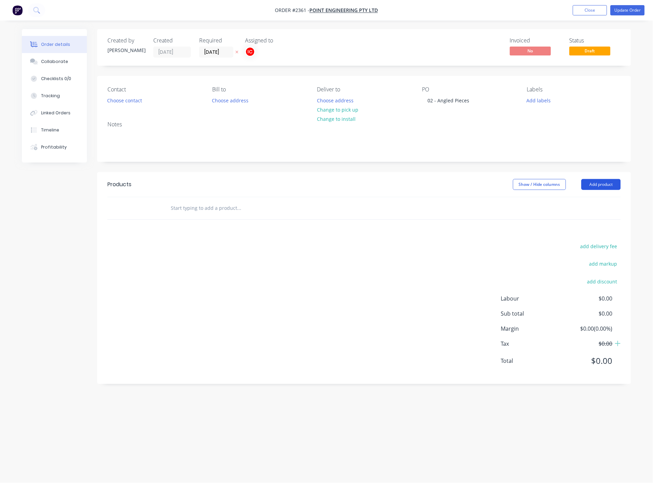
click at [591, 184] on button "Add product" at bounding box center [601, 184] width 39 height 11
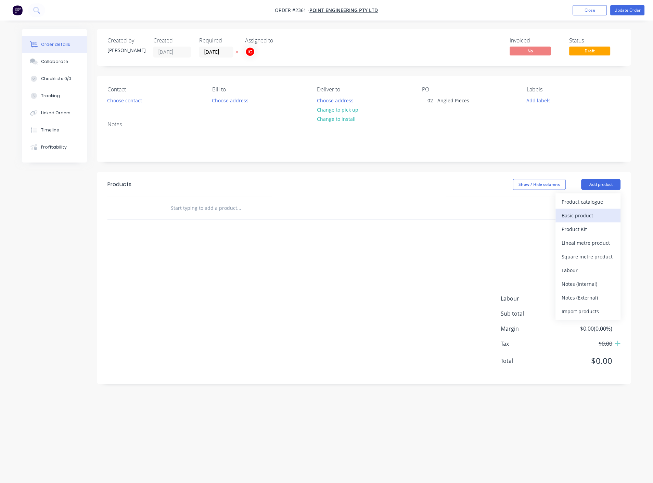
click at [594, 212] on div "Basic product" at bounding box center [588, 216] width 53 height 10
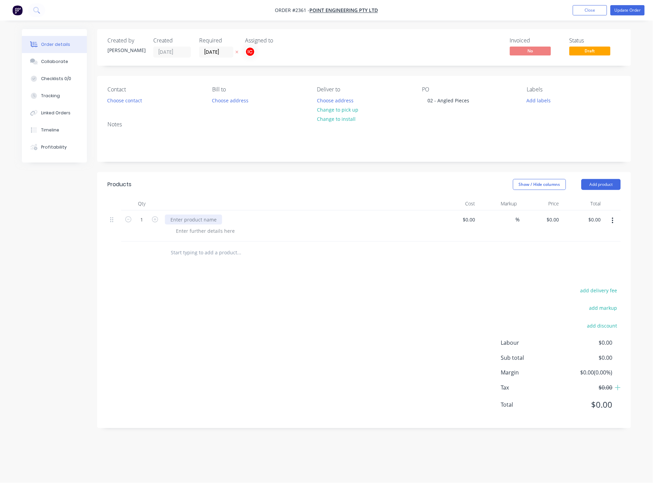
click at [205, 221] on div at bounding box center [193, 220] width 57 height 10
click at [343, 310] on div "add delivery fee add markup add discount Labour $0.00 Sub total $0.00 Margin $0…" at bounding box center [365, 352] width 514 height 132
click at [193, 228] on div at bounding box center [206, 231] width 70 height 10
click at [198, 229] on div "Material:" at bounding box center [187, 231] width 32 height 10
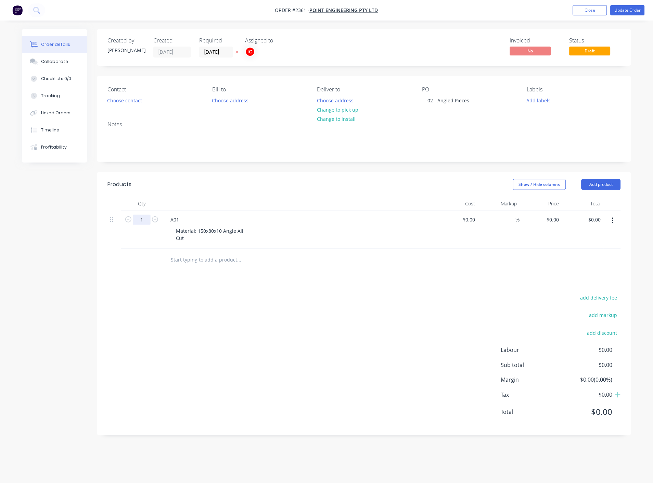
click at [146, 219] on input "1" at bounding box center [142, 220] width 18 height 10
type input "81"
click at [293, 370] on div "add delivery fee add markup add discount Labour $0.00 Sub total $0.00 Margin $0…" at bounding box center [365, 359] width 514 height 132
click at [612, 220] on icon "button" at bounding box center [613, 221] width 2 height 8
click at [575, 250] on div "Duplicate" at bounding box center [588, 253] width 53 height 10
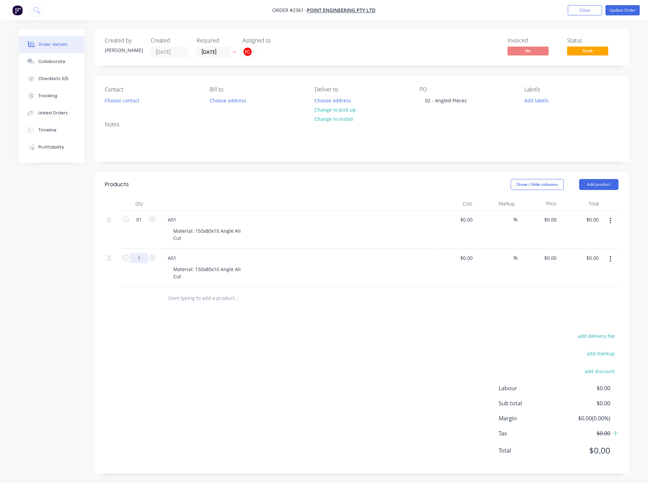
click at [143, 259] on input "1" at bounding box center [139, 258] width 18 height 10
type input "15"
drag, startPoint x: 210, startPoint y: 255, endPoint x: 200, endPoint y: 255, distance: 10.0
click at [210, 255] on div "A01" at bounding box center [296, 258] width 268 height 10
click at [178, 258] on div "A01" at bounding box center [172, 258] width 20 height 10
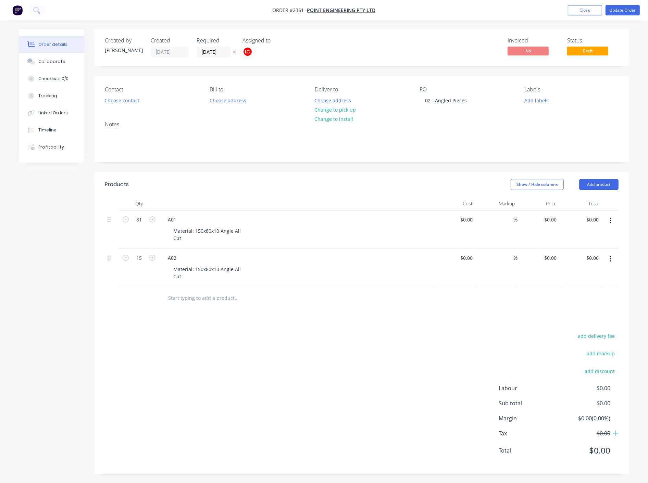
drag, startPoint x: 249, startPoint y: 381, endPoint x: 259, endPoint y: 367, distance: 16.6
click at [249, 381] on div "add delivery fee add markup add discount Labour $0.00 Sub total $0.00 Margin $0…" at bounding box center [362, 397] width 514 height 132
click at [528, 103] on button "Add labels" at bounding box center [537, 100] width 32 height 9
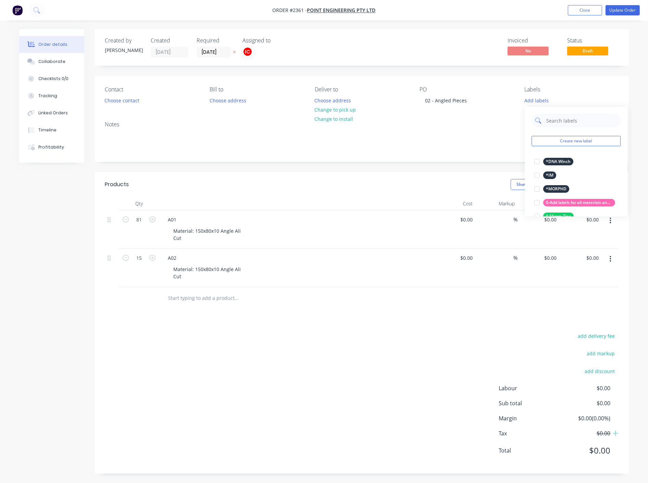
click at [556, 122] on input "text" at bounding box center [582, 121] width 72 height 14
type input "cut"
click at [535, 160] on div at bounding box center [537, 162] width 14 height 14
click at [357, 393] on div "add delivery fee add markup add discount Labour $0.00 Sub total $0.00 Margin $0…" at bounding box center [362, 397] width 514 height 132
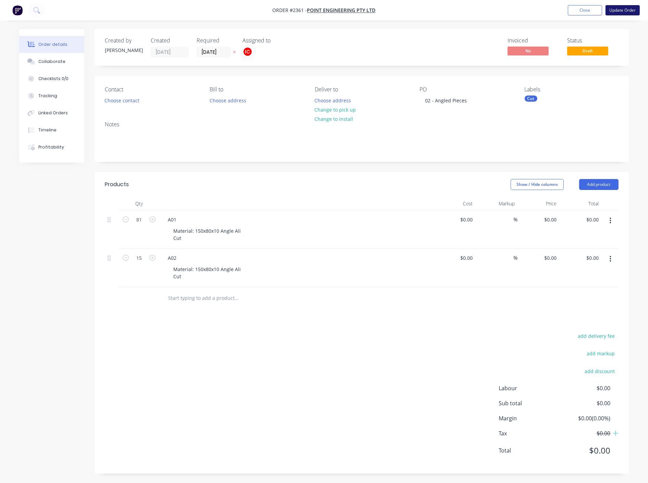
click at [618, 9] on button "Update Order" at bounding box center [622, 10] width 34 height 10
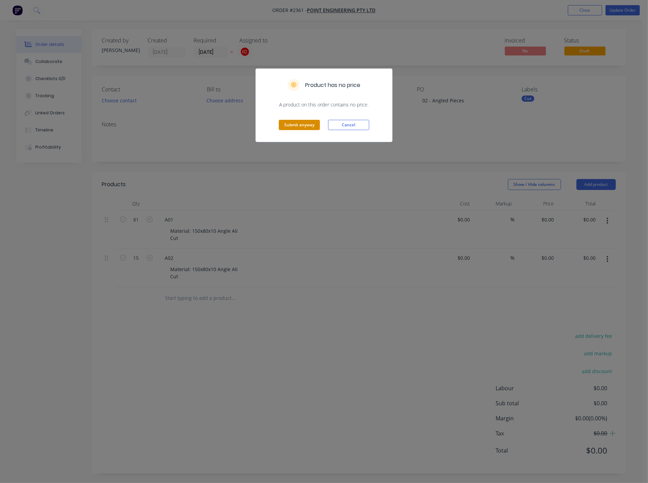
click at [308, 124] on button "Submit anyway" at bounding box center [299, 125] width 41 height 10
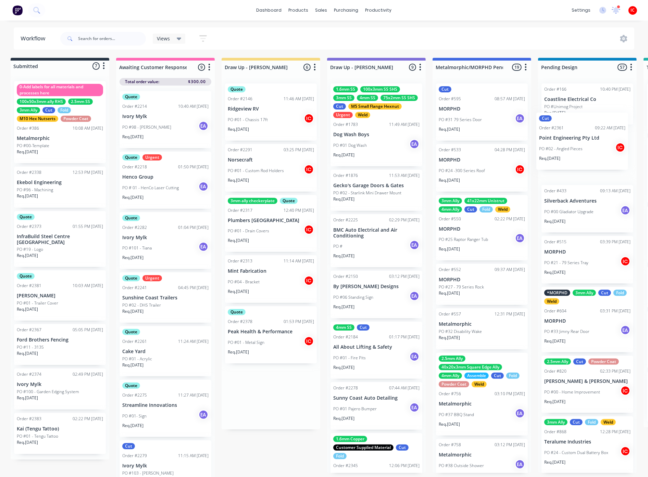
scroll to position [0, 8]
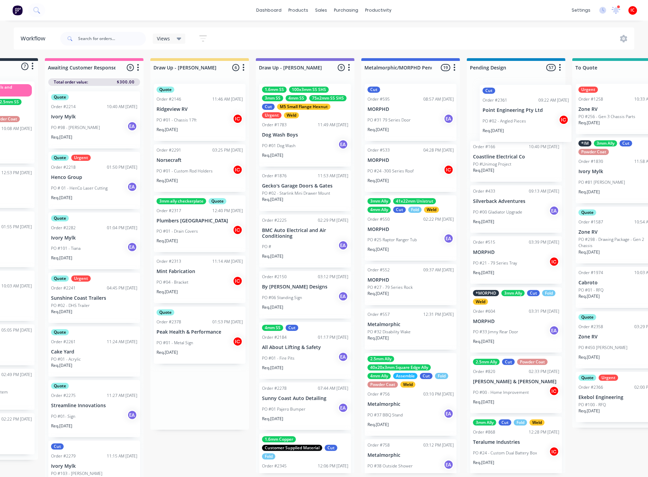
drag, startPoint x: 284, startPoint y: 407, endPoint x: 517, endPoint y: 124, distance: 367.0
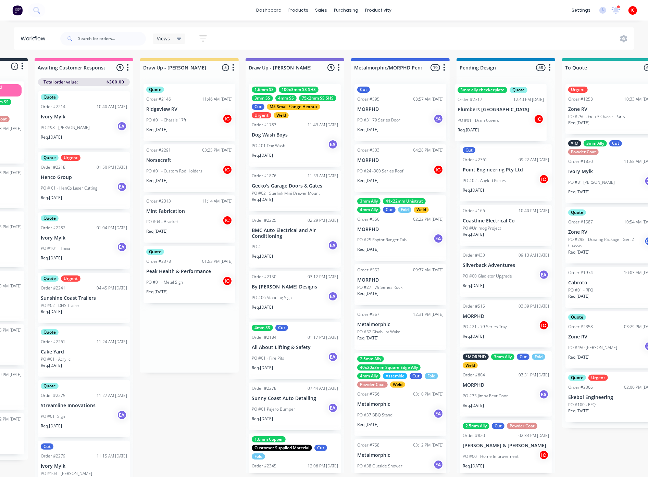
drag, startPoint x: 201, startPoint y: 230, endPoint x: 499, endPoint y: 123, distance: 315.9
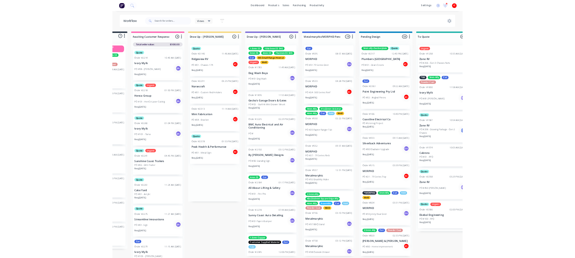
scroll to position [0, 87]
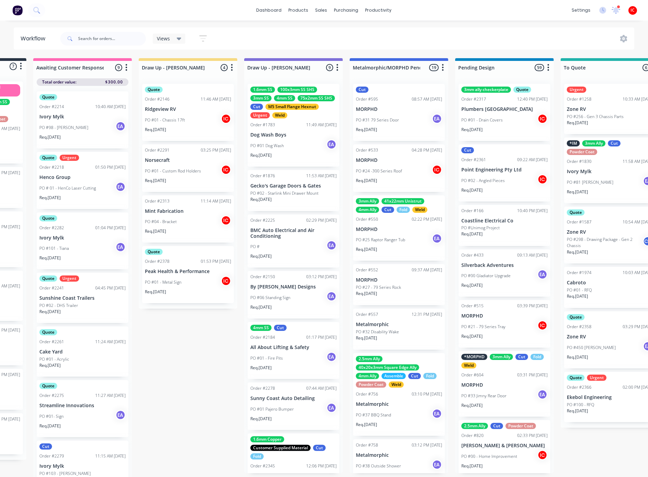
click at [190, 284] on div "PO #01 - Metal Sign IC" at bounding box center [188, 282] width 86 height 13
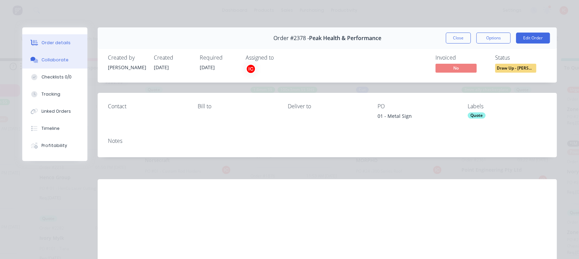
click at [51, 64] on button "Collaborate" at bounding box center [54, 59] width 65 height 17
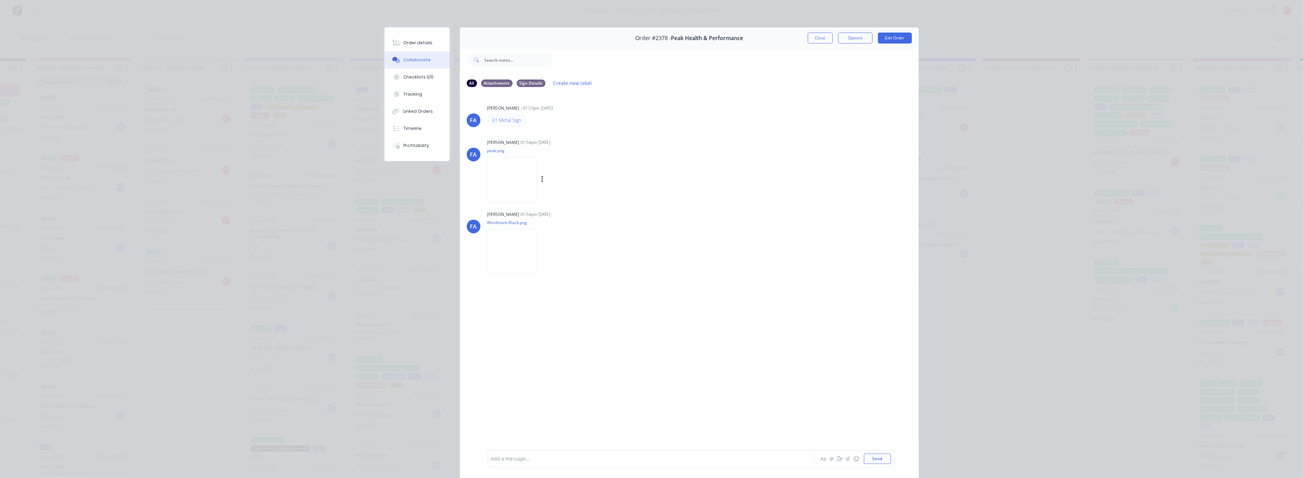
click at [534, 177] on img at bounding box center [511, 179] width 49 height 45
click at [537, 257] on img at bounding box center [511, 251] width 49 height 45
click at [537, 262] on img at bounding box center [511, 251] width 49 height 45
click at [523, 183] on img at bounding box center [511, 179] width 49 height 45
click at [621, 451] on div "Add a message... Aa @ ☺ Send" at bounding box center [691, 459] width 408 height 18
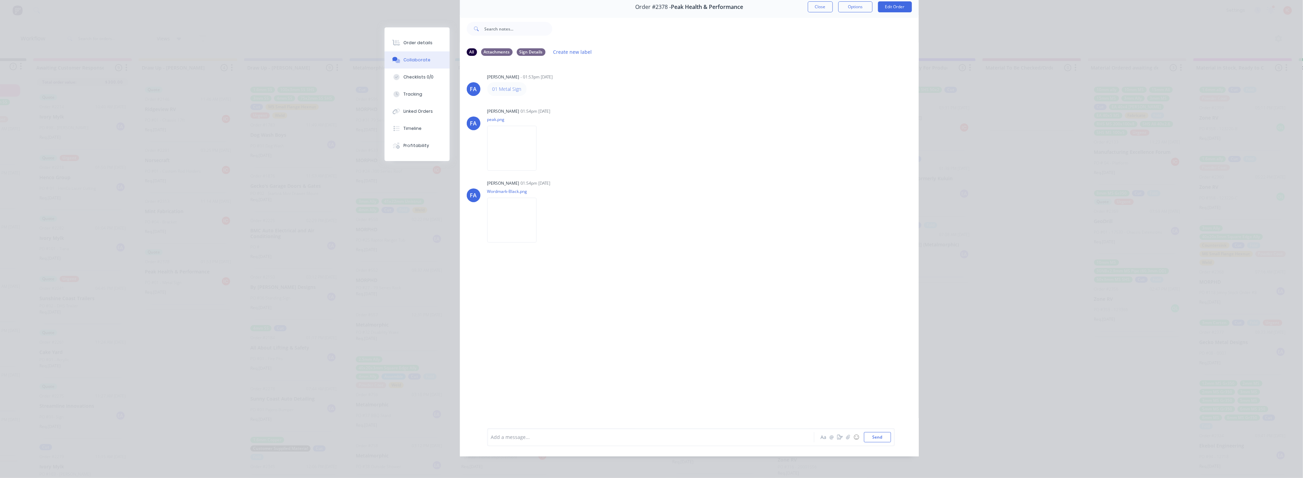
scroll to position [9, 87]
click at [597, 434] on div at bounding box center [641, 436] width 300 height 7
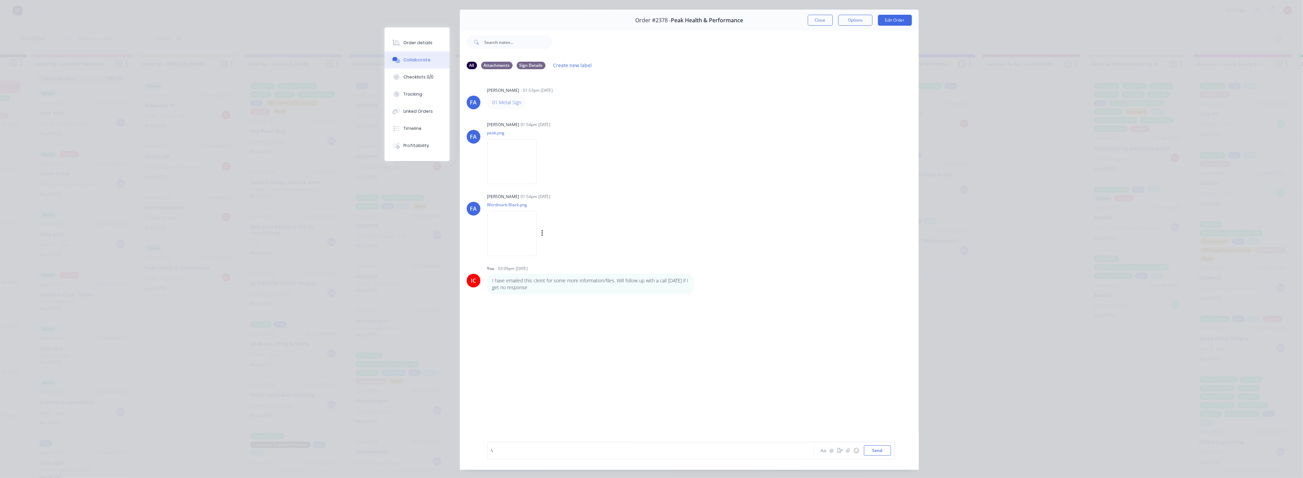
scroll to position [0, 0]
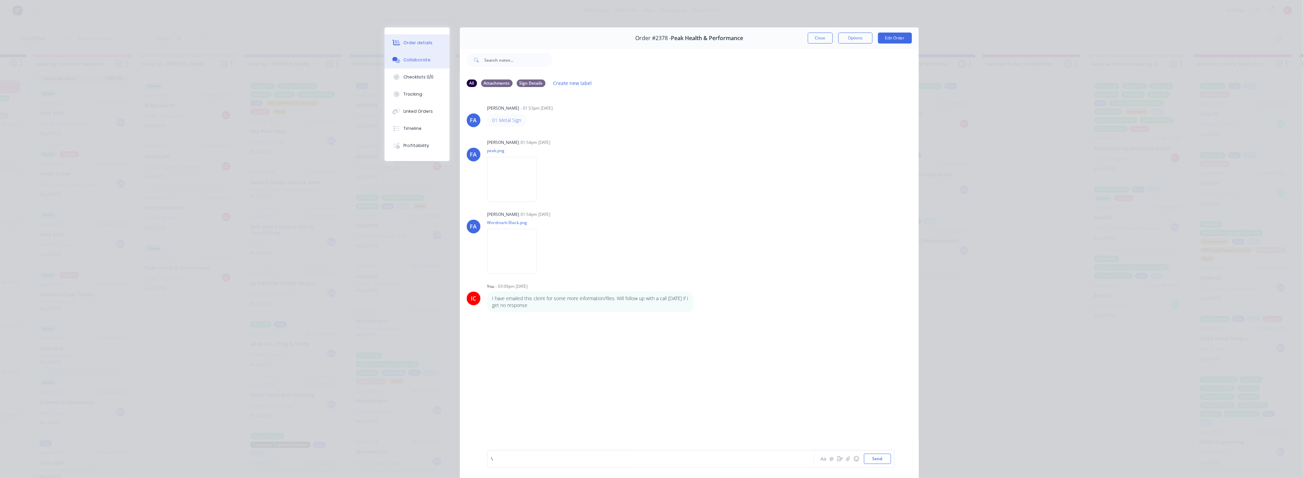
click at [422, 40] on div "Order details" at bounding box center [417, 43] width 29 height 6
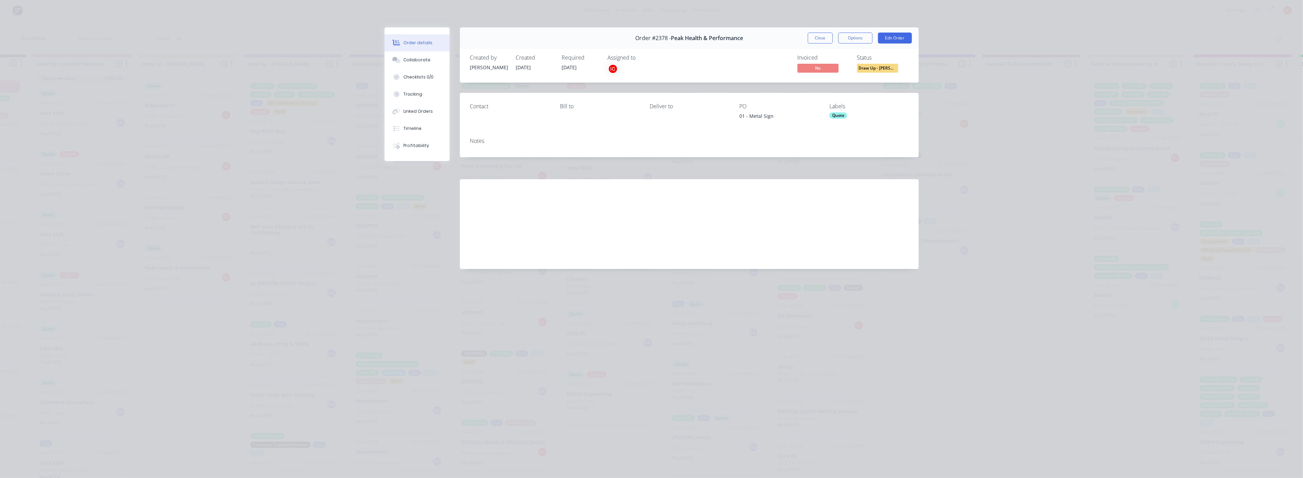
click at [880, 71] on span "Draw Up - [PERSON_NAME]" at bounding box center [877, 68] width 41 height 9
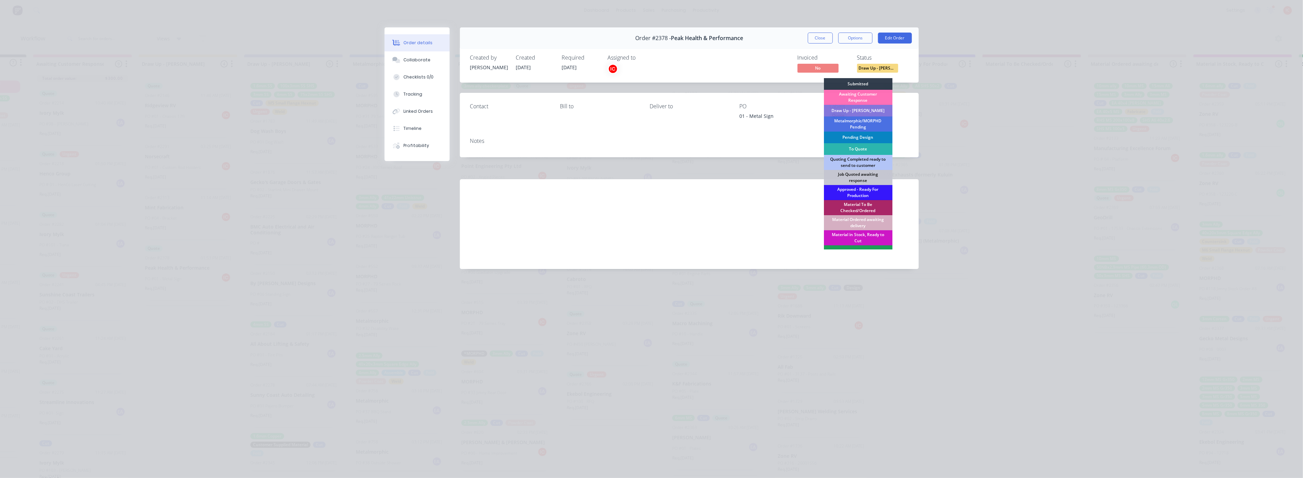
click at [852, 138] on div "Pending Design" at bounding box center [858, 137] width 68 height 12
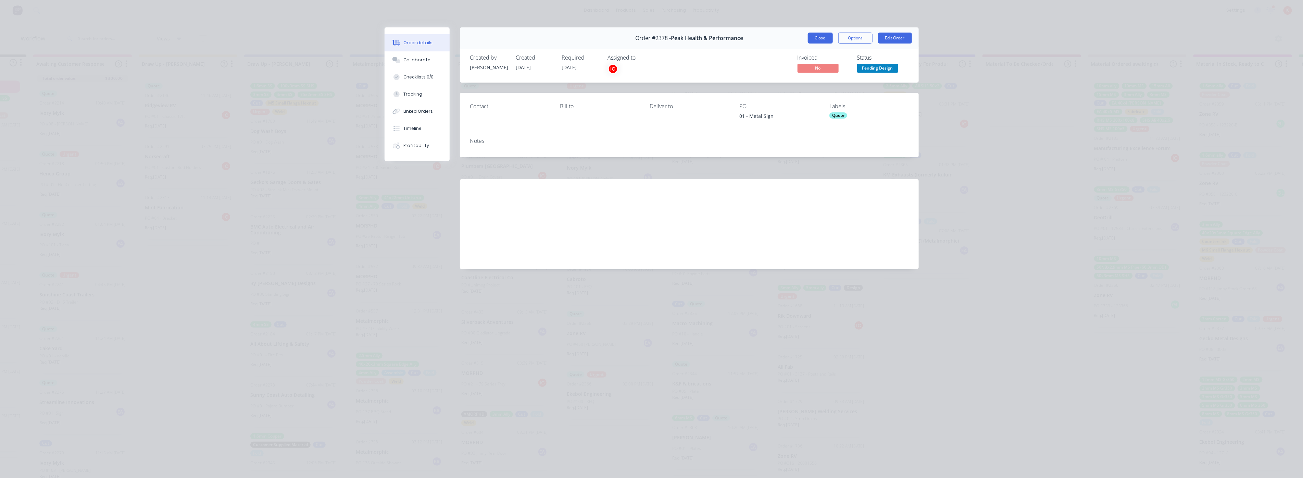
click at [818, 39] on button "Close" at bounding box center [820, 38] width 25 height 11
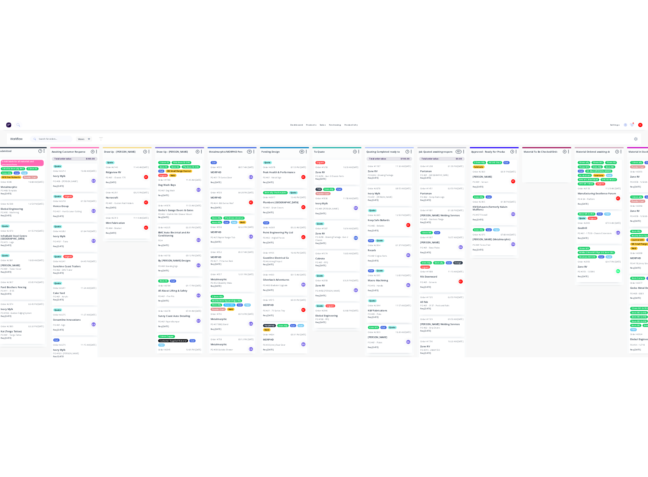
scroll to position [9, 0]
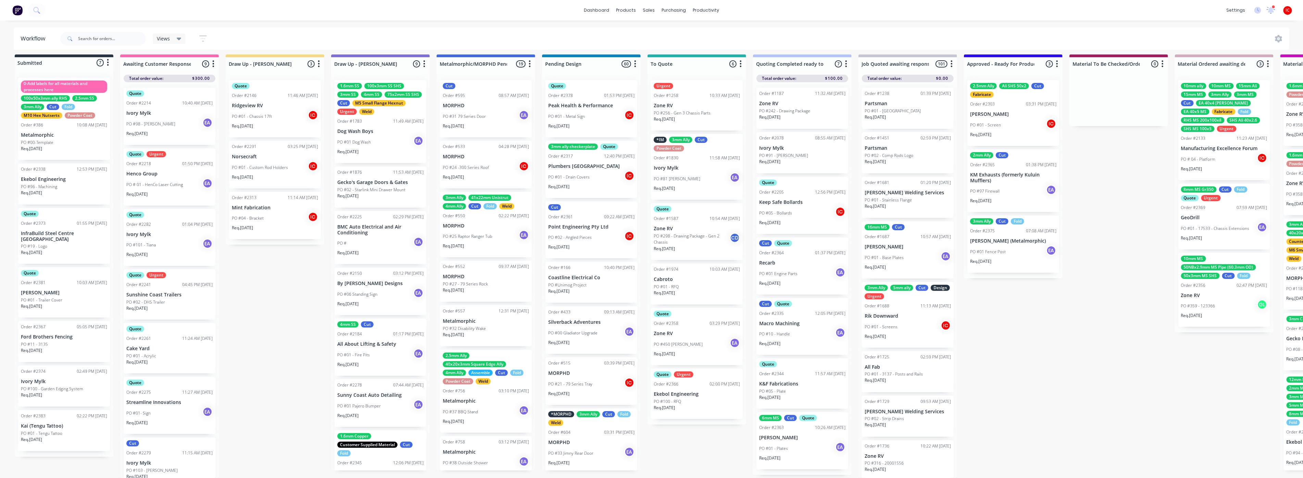
click at [77, 184] on div "PO #96 - Machining" at bounding box center [64, 187] width 86 height 6
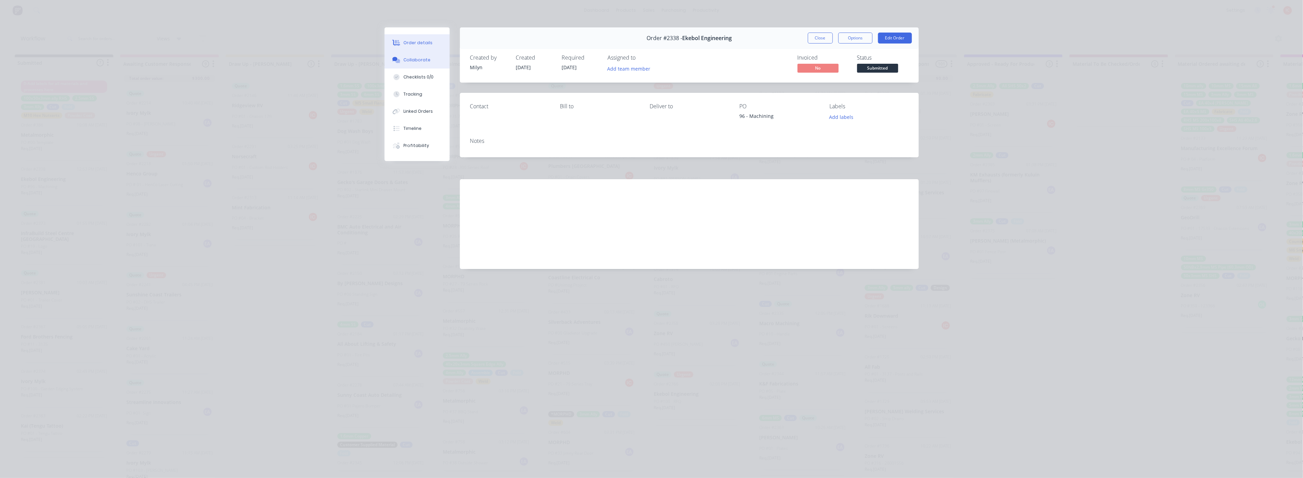
click at [425, 55] on button "Collaborate" at bounding box center [417, 59] width 65 height 17
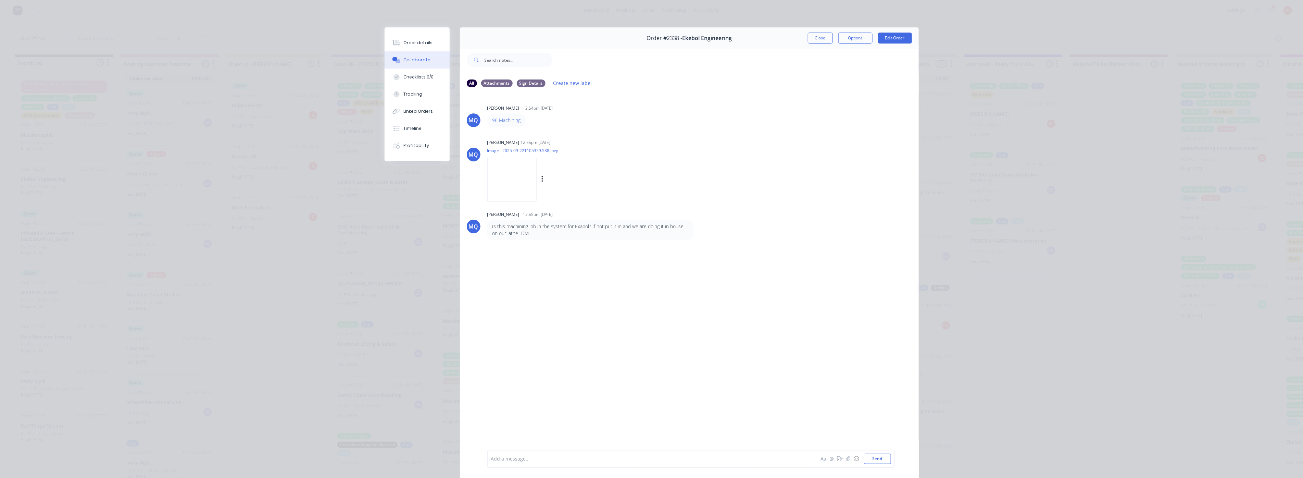
click at [512, 176] on img at bounding box center [511, 179] width 49 height 45
click at [623, 461] on div at bounding box center [641, 458] width 300 height 7
drag, startPoint x: 627, startPoint y: 465, endPoint x: 449, endPoint y: 440, distance: 180.1
click at [449, 440] on div "Order #2338 - Ekebol Engineering Close Options Edit Order All Attachments Sign …" at bounding box center [652, 257] width 534 height 460
drag, startPoint x: 638, startPoint y: 459, endPoint x: 462, endPoint y: 451, distance: 176.5
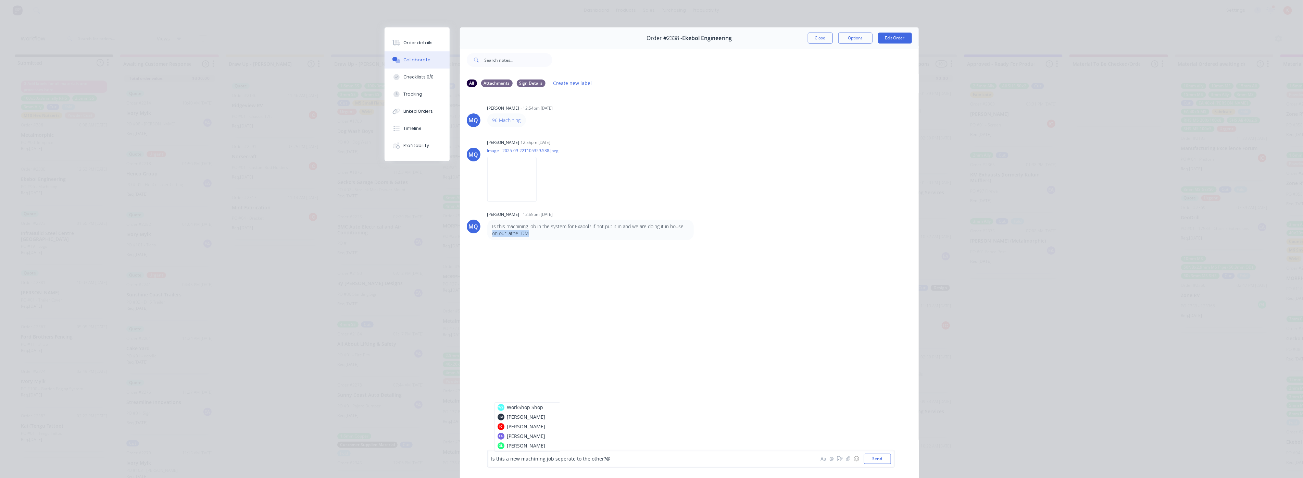
click at [462, 451] on div "Is this a new machining job seperate to the other? @ WS WorkShop Shop SM [PERSO…" at bounding box center [689, 458] width 459 height 38
click at [406, 39] on button "Order details" at bounding box center [417, 42] width 65 height 17
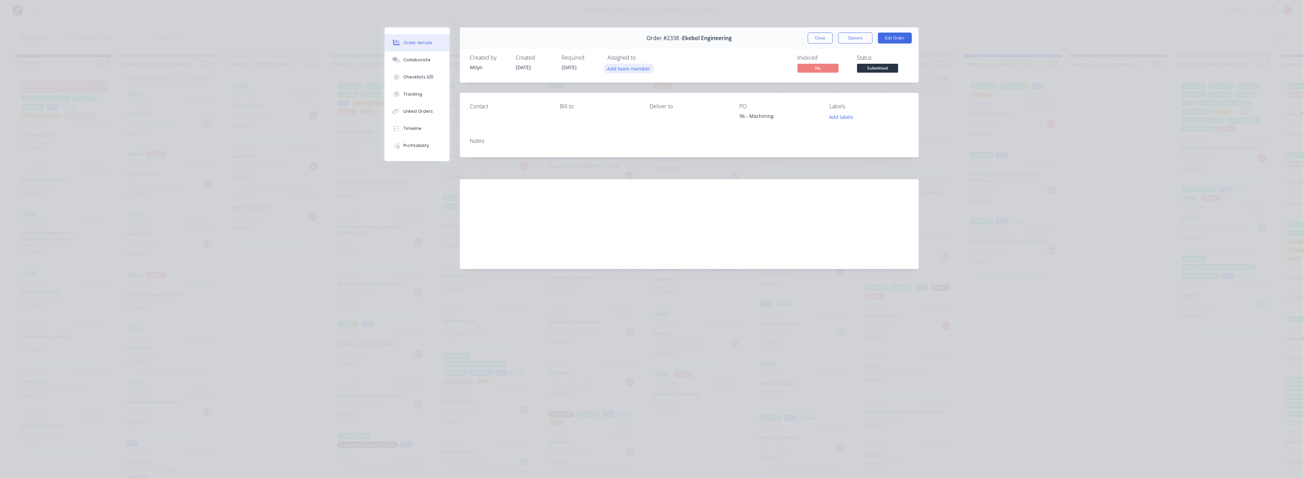
click at [625, 66] on button "Add team member" at bounding box center [629, 68] width 50 height 9
click at [636, 109] on div "[PERSON_NAME] (You)" at bounding box center [662, 112] width 68 height 7
click at [882, 70] on span "Submitted" at bounding box center [877, 68] width 41 height 9
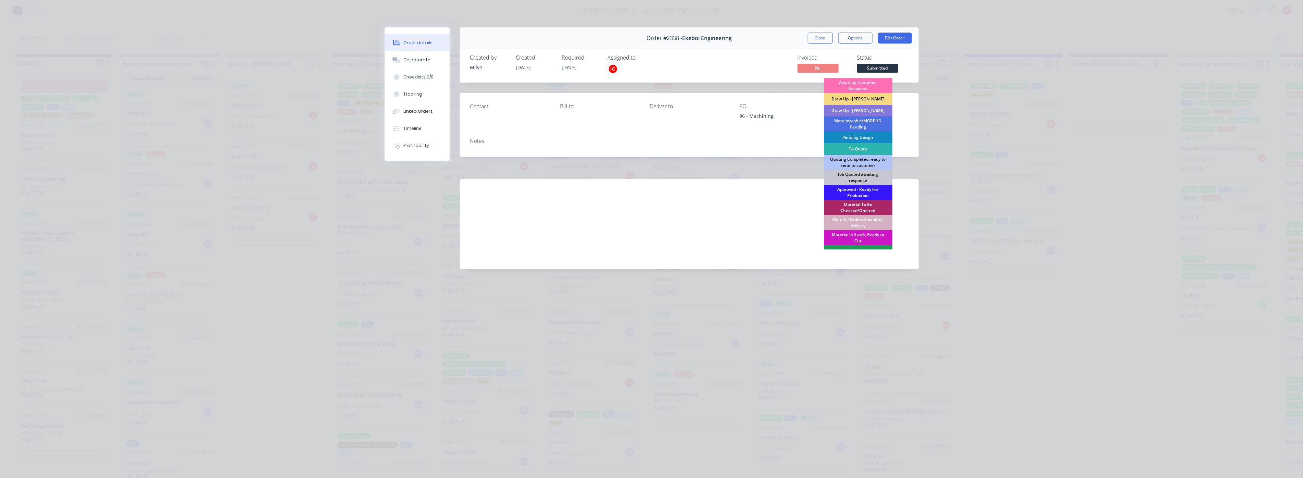
click at [855, 98] on div "Draw Up - [PERSON_NAME]" at bounding box center [858, 99] width 68 height 12
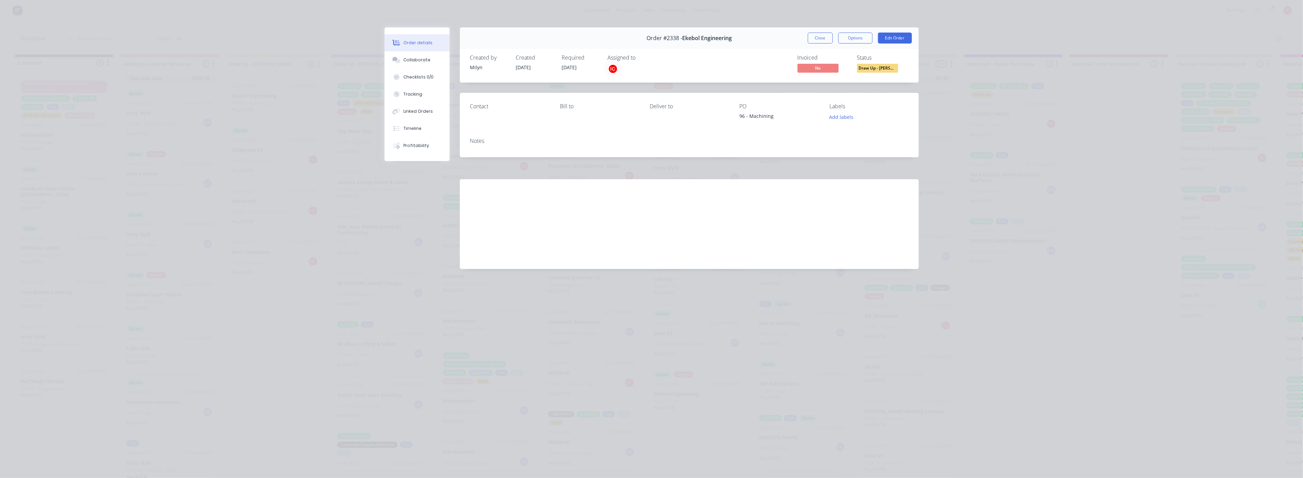
click at [821, 37] on button "Close" at bounding box center [820, 38] width 25 height 11
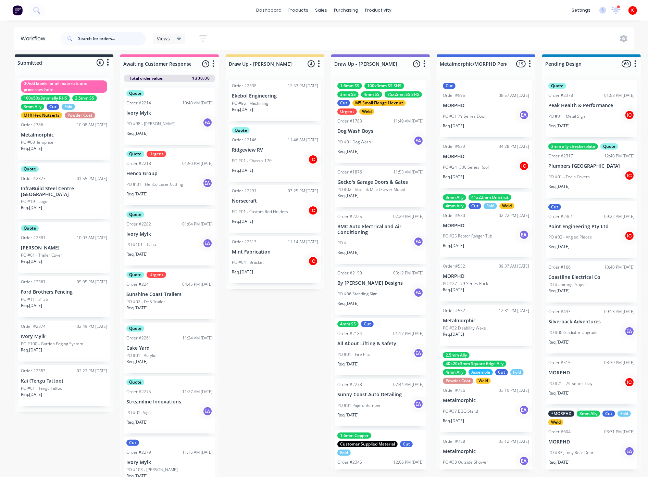
click at [103, 35] on input "text" at bounding box center [112, 39] width 68 height 14
type input "ek"
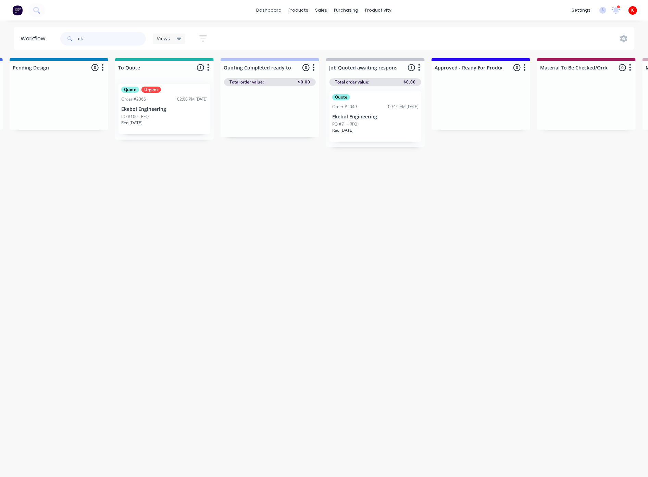
scroll to position [0, 531]
click at [174, 105] on div "Quote Urgent Order #2366 02:00 PM [DATE] Ekebol Engineering PO #100 - RFQ Req. …" at bounding box center [166, 109] width 92 height 50
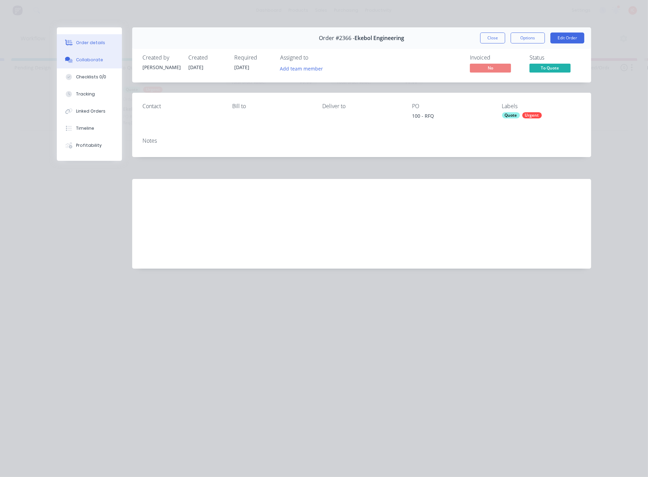
click at [88, 53] on button "Collaborate" at bounding box center [89, 59] width 65 height 17
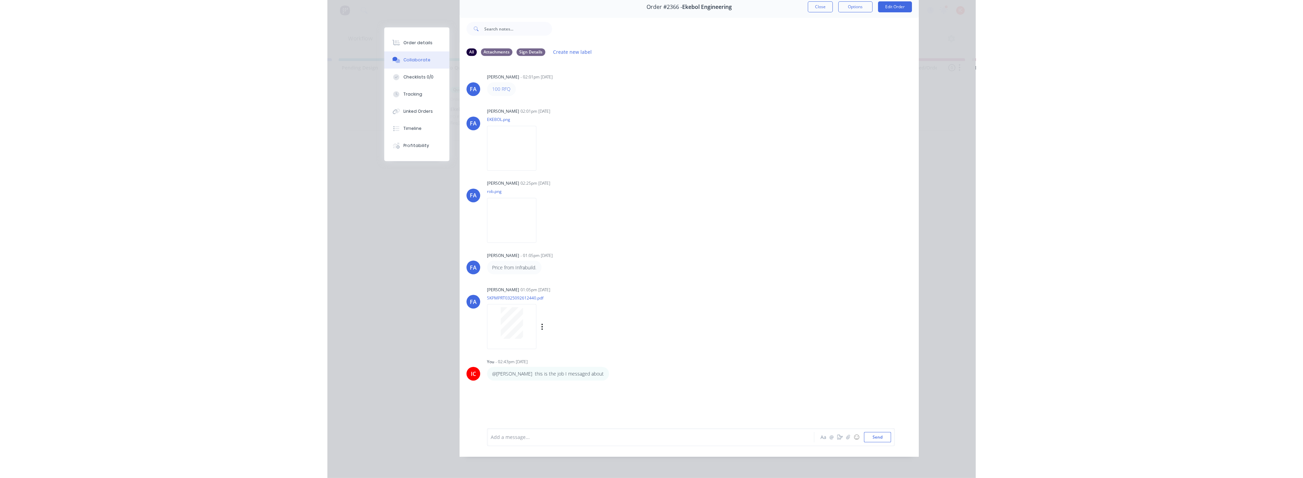
scroll to position [0, 0]
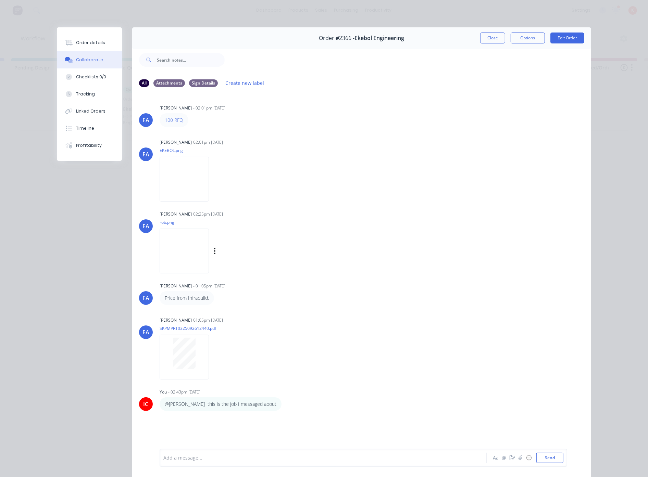
click at [199, 252] on img at bounding box center [184, 251] width 49 height 45
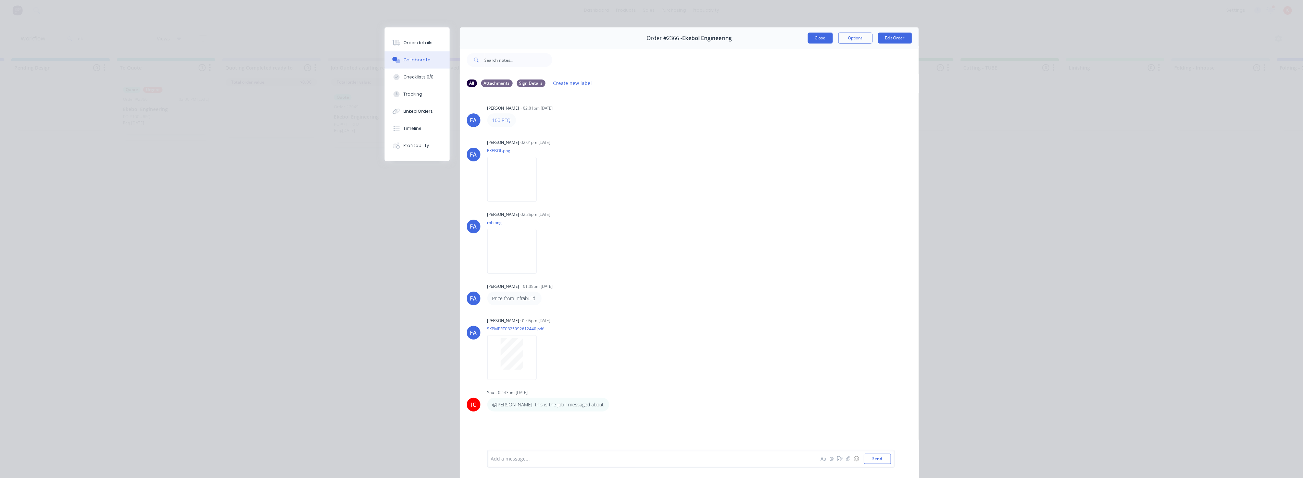
click at [819, 35] on button "Close" at bounding box center [820, 38] width 25 height 11
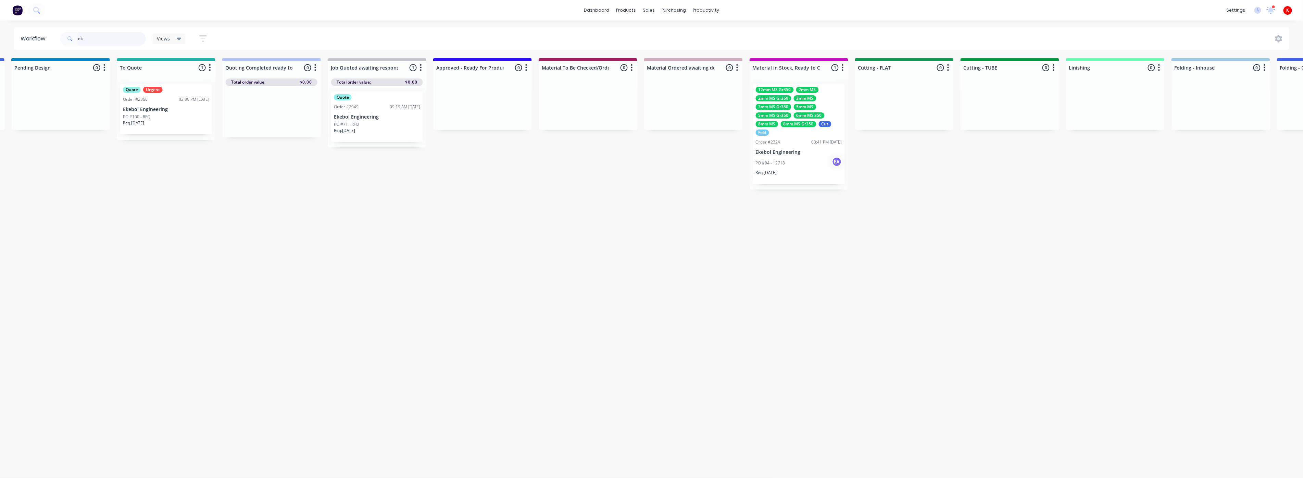
drag, startPoint x: 108, startPoint y: 39, endPoint x: -3, endPoint y: 39, distance: 111.0
click at [0, 39] on html "dashboard products sales purchasing productivity dashboard products Product Cat…" at bounding box center [120, 218] width 1303 height 437
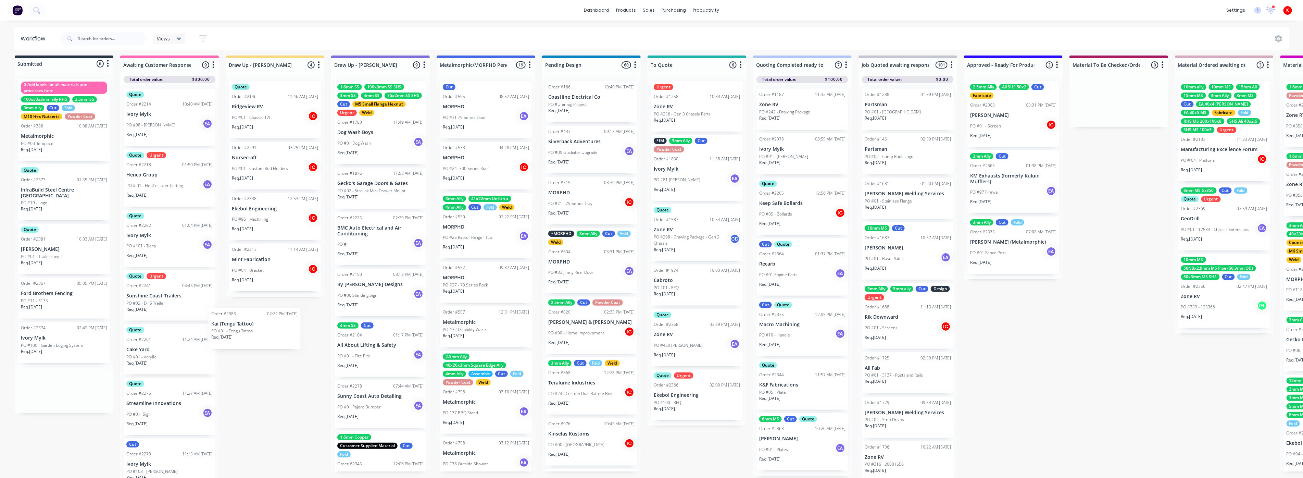
scroll to position [4, 0]
drag, startPoint x: 60, startPoint y: 376, endPoint x: 274, endPoint y: 293, distance: 229.5
click at [292, 309] on p "Kai (Tengu Tattoo)" at bounding box center [275, 309] width 86 height 6
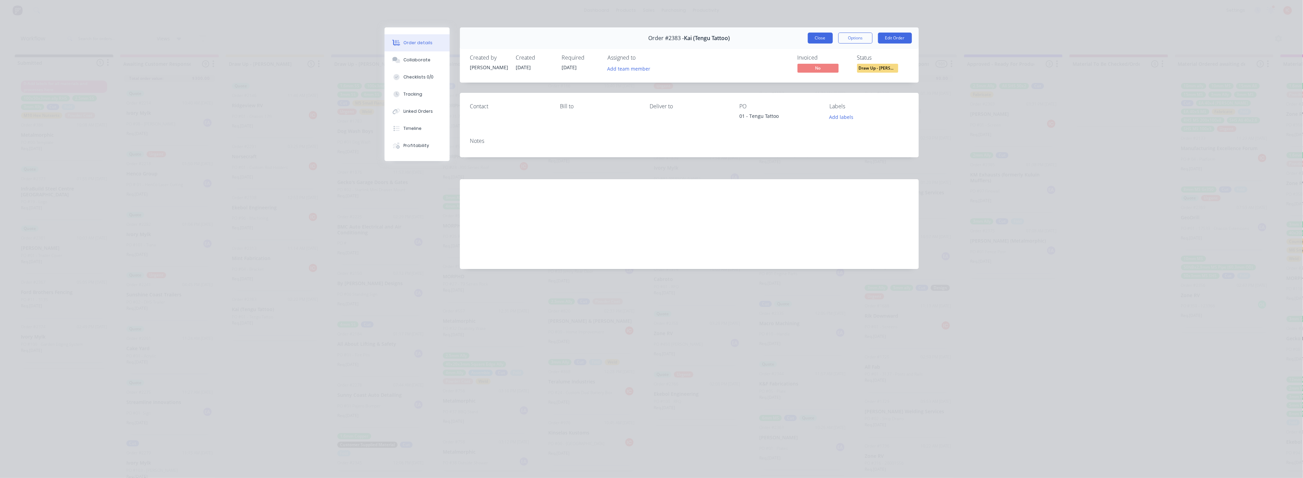
click at [809, 36] on button "Close" at bounding box center [820, 38] width 25 height 11
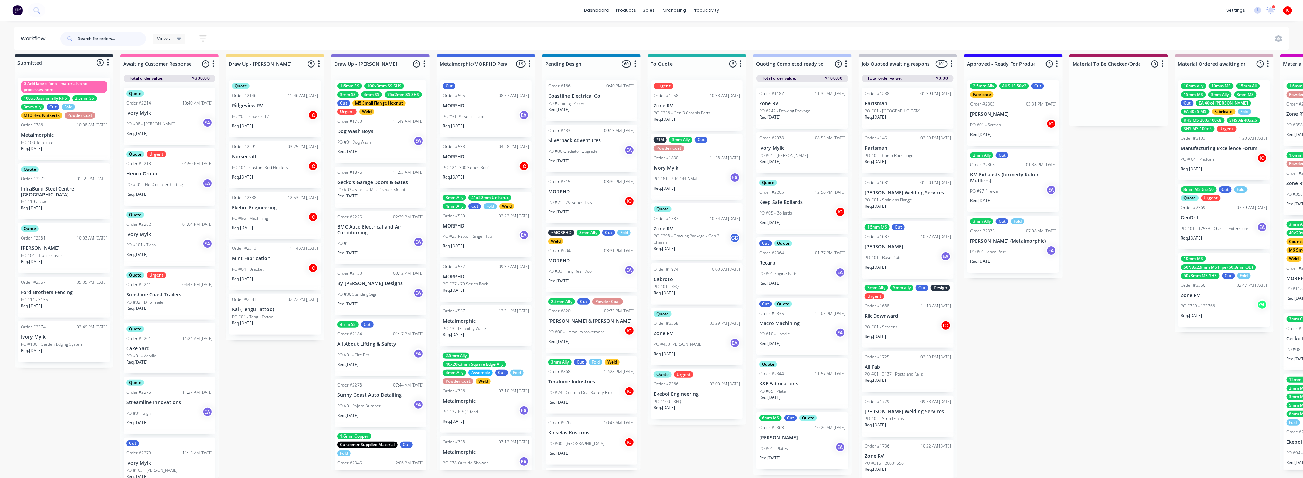
click at [134, 34] on input "text" at bounding box center [112, 39] width 68 height 14
type input "point"
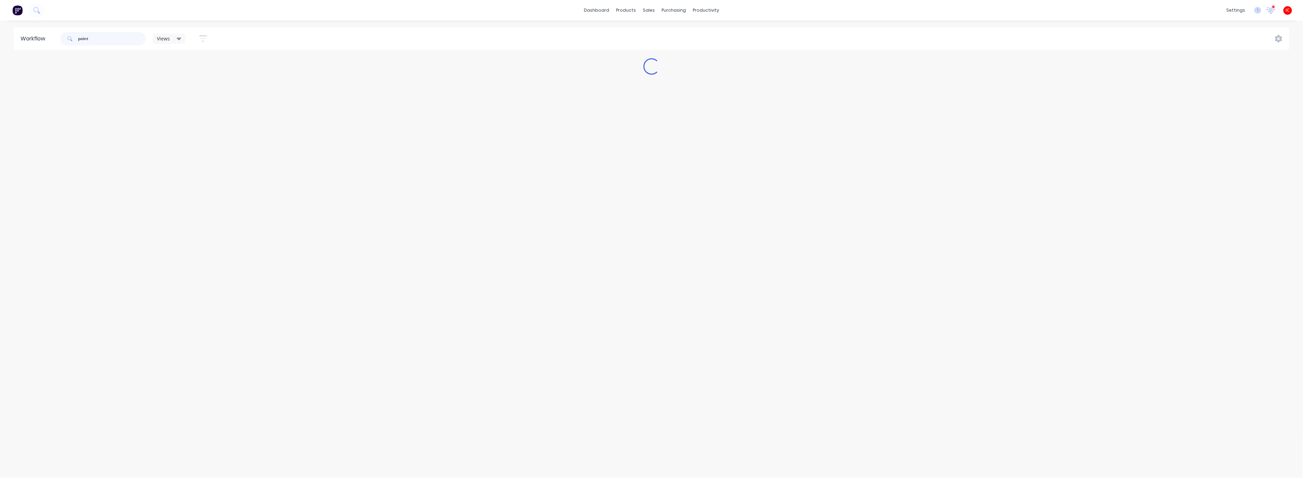
scroll to position [0, 0]
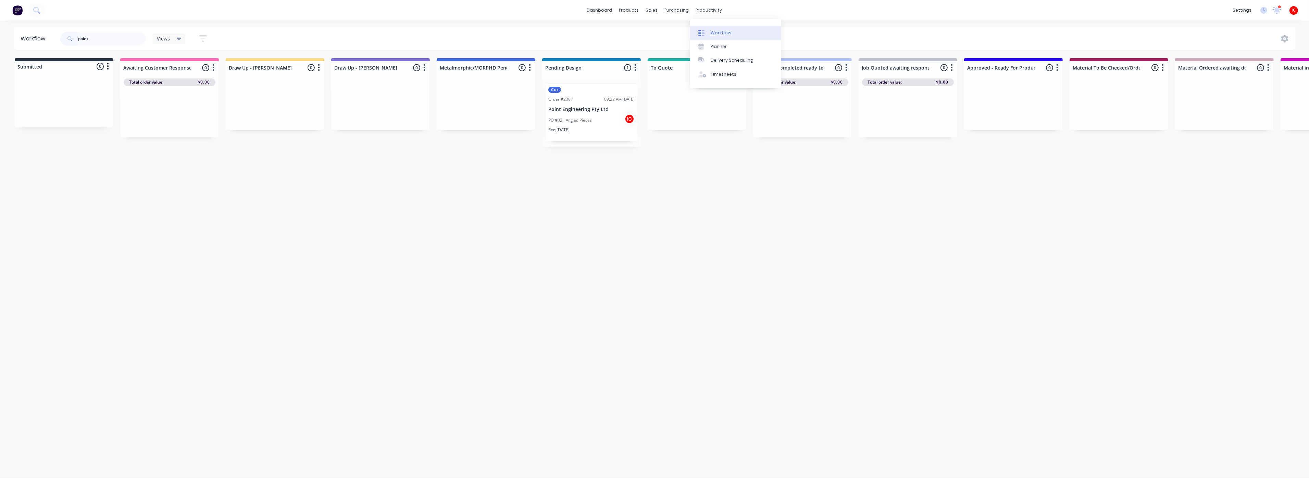
click at [716, 29] on link "Workflow" at bounding box center [735, 33] width 91 height 14
drag, startPoint x: 101, startPoint y: 39, endPoint x: 36, endPoint y: 36, distance: 65.8
click at [36, 36] on header "Workflow point Views Save new view None (Default) edit [PERSON_NAME] edit [PERS…" at bounding box center [655, 38] width 1282 height 22
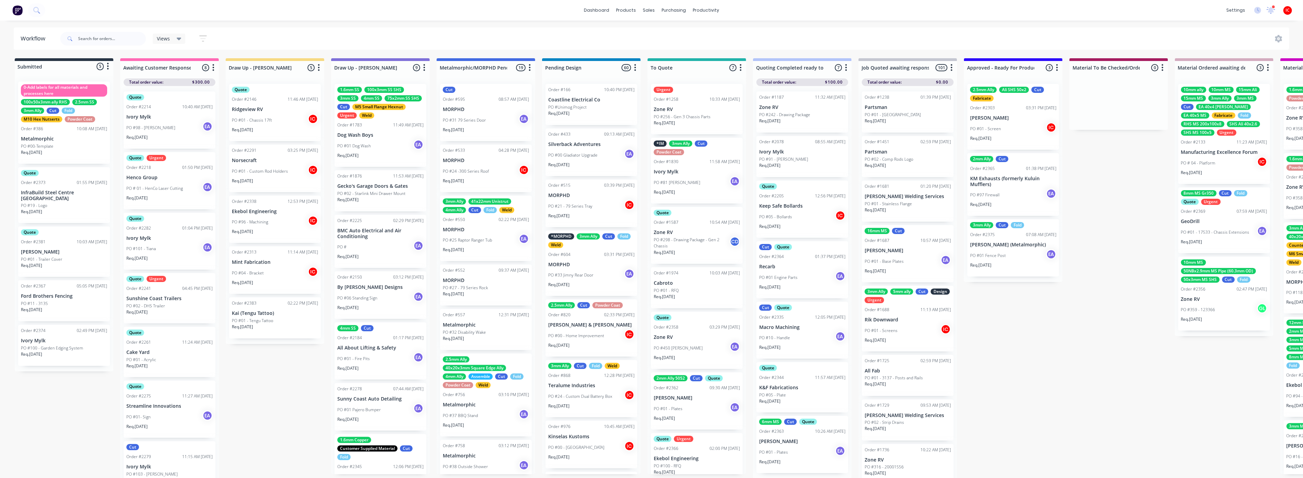
click at [79, 307] on div "Req. [DATE]" at bounding box center [64, 312] width 86 height 12
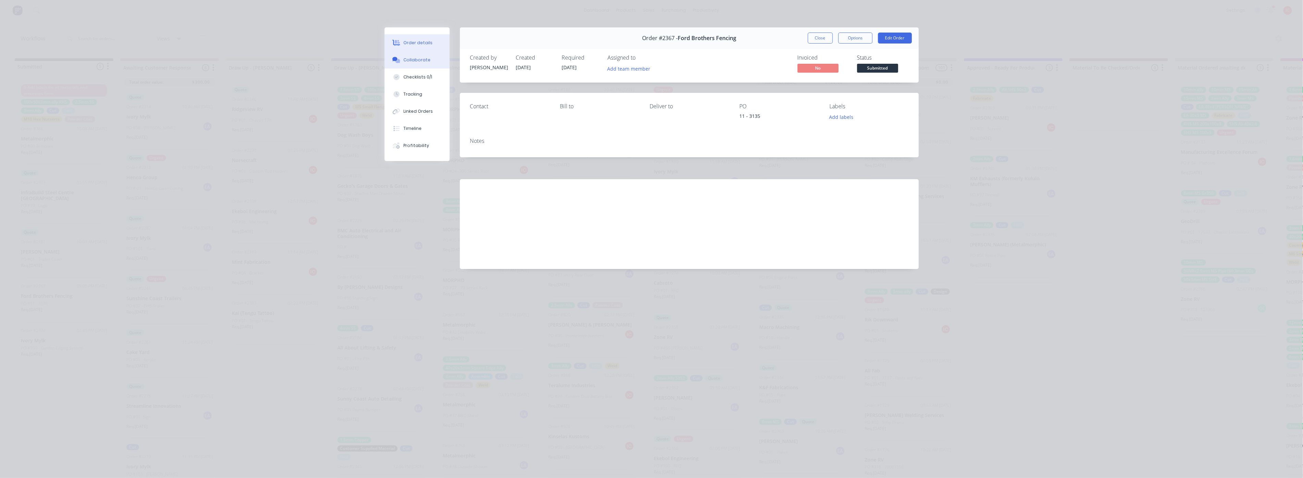
click at [427, 59] on div "Collaborate" at bounding box center [416, 60] width 27 height 6
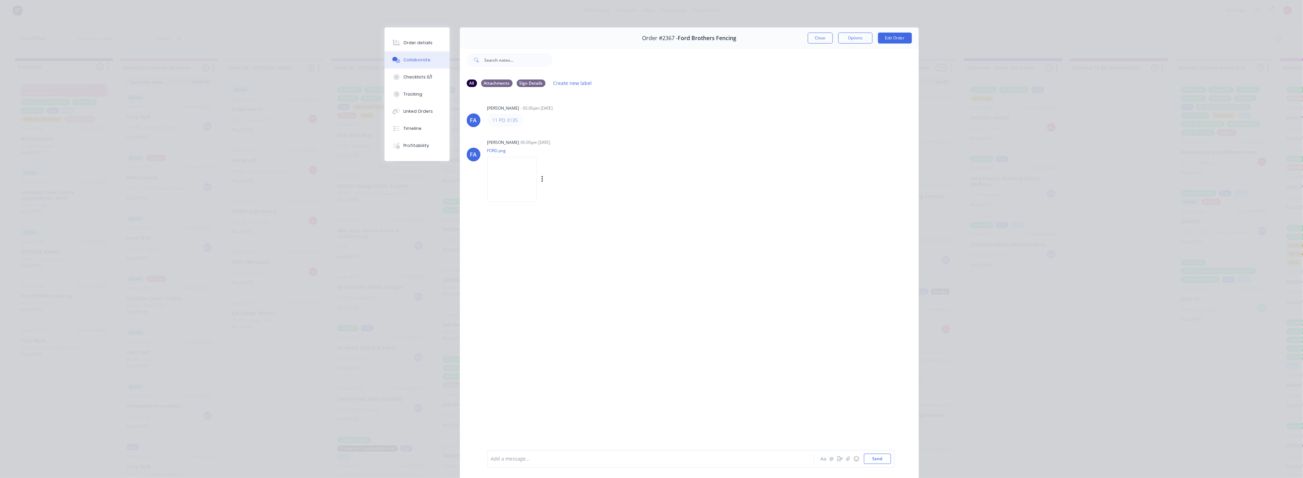
click at [521, 177] on img at bounding box center [511, 179] width 49 height 45
drag, startPoint x: 810, startPoint y: 37, endPoint x: 278, endPoint y: 174, distance: 549.2
click at [810, 36] on button "Close" at bounding box center [820, 38] width 25 height 11
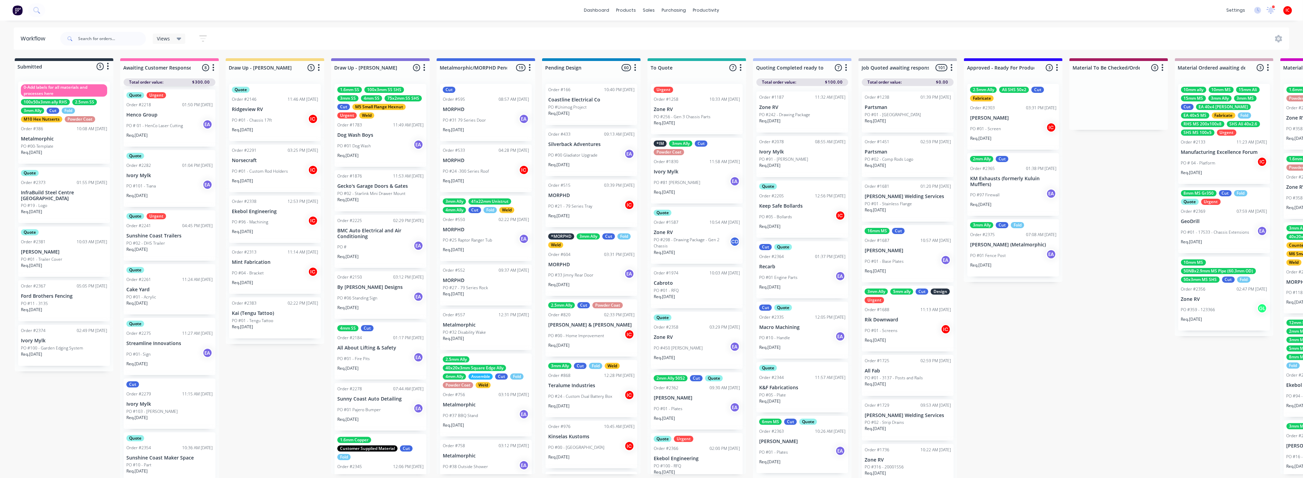
click at [300, 317] on div "PO #01 - Tengu Tattoo" at bounding box center [275, 320] width 86 height 6
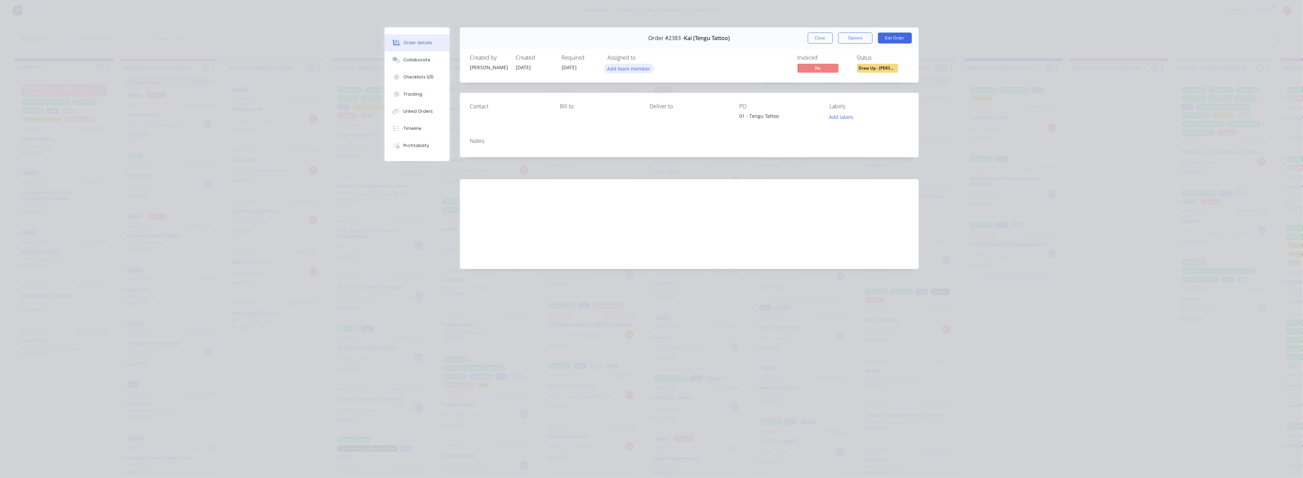
click at [619, 67] on button "Add team member" at bounding box center [629, 68] width 50 height 9
click at [631, 105] on div "[PERSON_NAME] (You)" at bounding box center [662, 106] width 68 height 7
click at [813, 40] on button "Close" at bounding box center [820, 38] width 25 height 11
